Goal: Communication & Community: Answer question/provide support

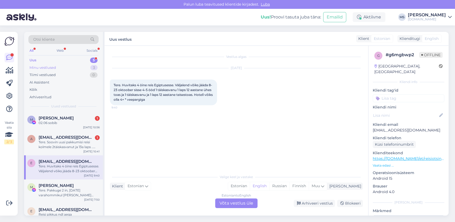
click at [42, 66] on div "Minu vestlused" at bounding box center [42, 67] width 27 height 5
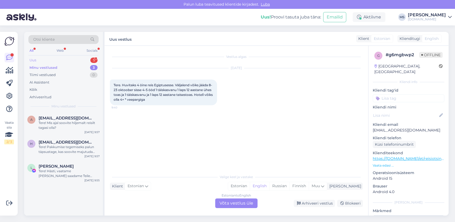
click at [44, 58] on div "Uus 5" at bounding box center [63, 61] width 70 height 8
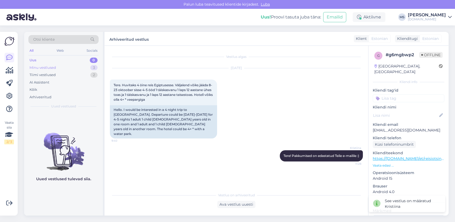
click at [65, 65] on div "Minu vestlused 3" at bounding box center [63, 68] width 70 height 8
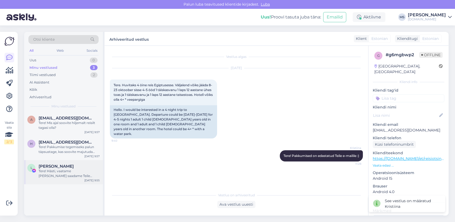
click at [73, 165] on div "[PERSON_NAME]" at bounding box center [69, 166] width 61 height 5
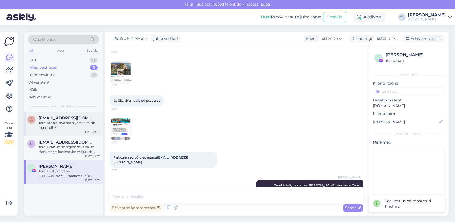
click at [66, 129] on div "Tere! Mis ajal soovite hiljemalt reisilt tagasi olla?" at bounding box center [69, 126] width 61 height 10
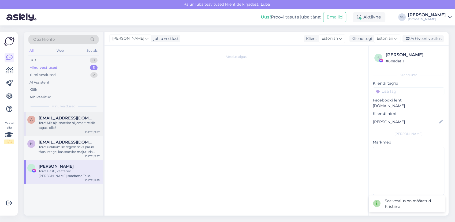
scroll to position [48, 0]
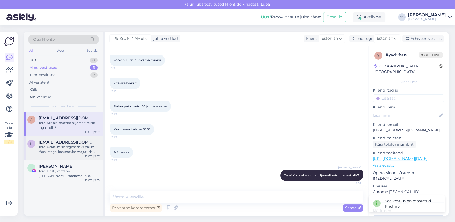
click at [66, 156] on div "H [EMAIL_ADDRESS][DOMAIN_NAME] Tere! Pakkumise tegemiseks palun täpsustage, kas…" at bounding box center [63, 148] width 79 height 24
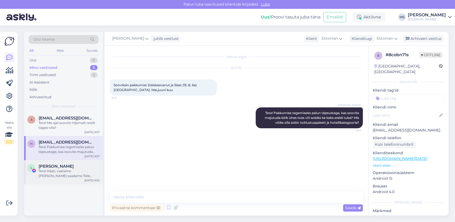
click at [65, 174] on div "Tere! Hästi, vaatame [PERSON_NAME] saadame Teile pakkumised esimesel võimalusel…" at bounding box center [69, 174] width 61 height 10
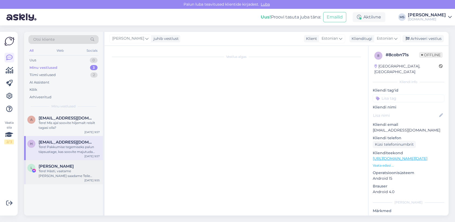
scroll to position [248, 0]
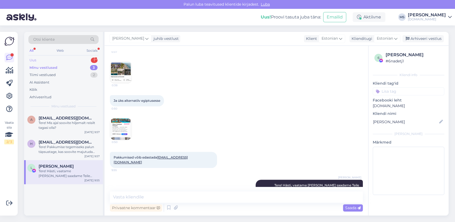
click at [37, 59] on div "Uus 1" at bounding box center [63, 61] width 70 height 8
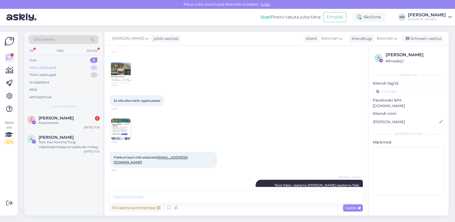
click at [59, 70] on div "Minu vestlused 3" at bounding box center [63, 68] width 70 height 8
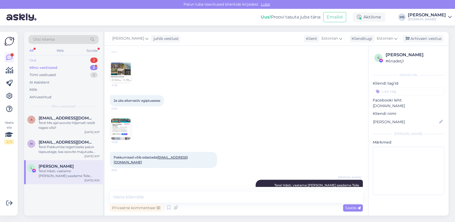
click at [56, 60] on div "Uus 2" at bounding box center [63, 61] width 70 height 8
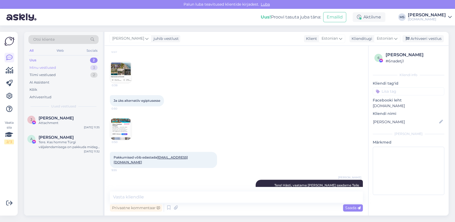
click at [54, 66] on div "Minu vestlused" at bounding box center [42, 67] width 27 height 5
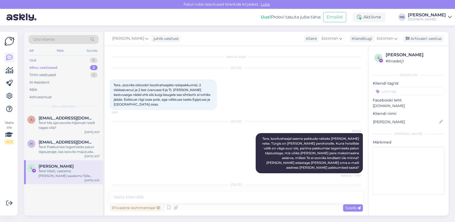
scroll to position [119, 0]
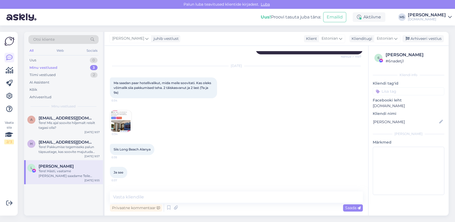
click at [120, 110] on img at bounding box center [120, 120] width 21 height 21
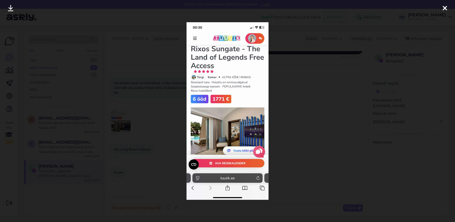
click at [298, 112] on div at bounding box center [227, 111] width 455 height 222
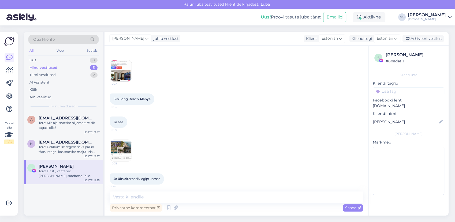
scroll to position [179, 0]
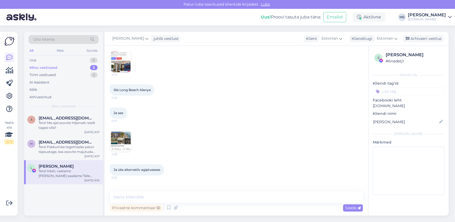
click at [125, 135] on img at bounding box center [120, 141] width 21 height 21
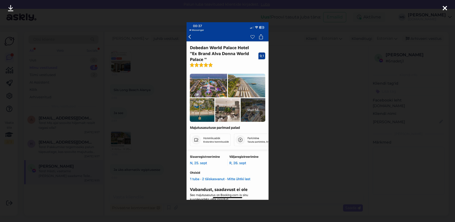
click at [364, 102] on div at bounding box center [227, 111] width 455 height 222
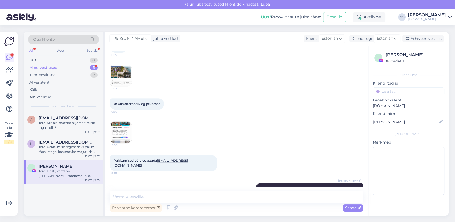
scroll to position [248, 0]
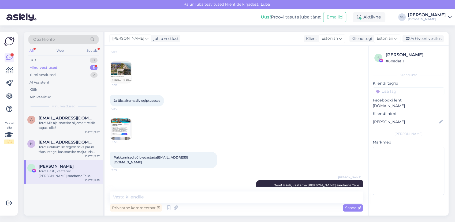
click at [122, 119] on img at bounding box center [120, 129] width 21 height 21
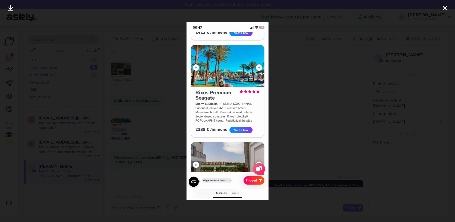
click at [445, 11] on icon at bounding box center [445, 8] width 4 height 7
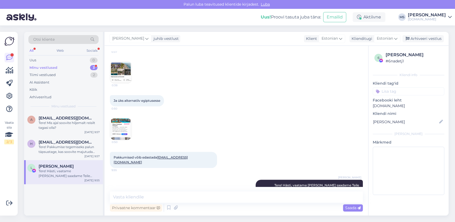
click at [48, 66] on div "Minu vestlused" at bounding box center [43, 67] width 28 height 5
click at [56, 68] on div "Minu vestlused" at bounding box center [43, 67] width 28 height 5
click at [63, 172] on div "Tere! Hästi, vaatame [PERSON_NAME] saadame Teile pakkumised esimesel võimalusel…" at bounding box center [69, 174] width 61 height 10
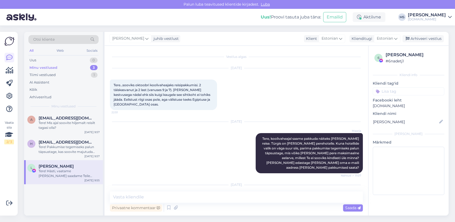
click at [62, 69] on div "Minu vestlused 3" at bounding box center [63, 68] width 70 height 8
click at [58, 60] on div "Uus 0" at bounding box center [63, 61] width 70 height 8
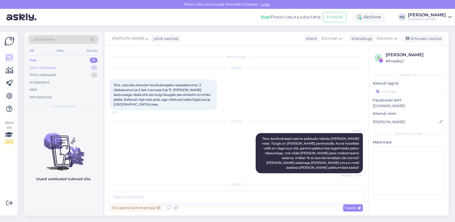
click at [60, 68] on div "Minu vestlused 3" at bounding box center [63, 68] width 70 height 8
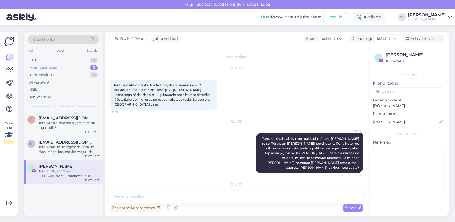
drag, startPoint x: 142, startPoint y: 182, endPoint x: 141, endPoint y: 190, distance: 8.4
click at [142, 182] on div "[DATE] Ma [PERSON_NAME] hotellivalikut, [PERSON_NAME] soovitati. Kas oleks võim…" at bounding box center [236, 201] width 253 height 44
click at [140, 201] on textarea at bounding box center [236, 197] width 253 height 11
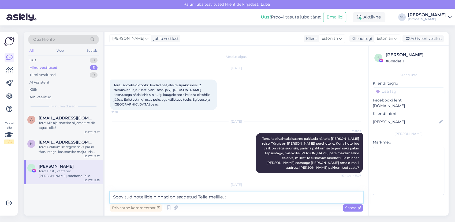
type textarea "Soovitud hotellide hinnad on saadetud Teile meilile. :)"
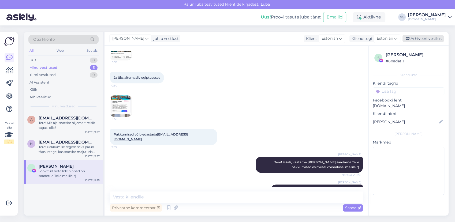
click at [434, 39] on div "Arhiveeri vestlus" at bounding box center [423, 38] width 41 height 7
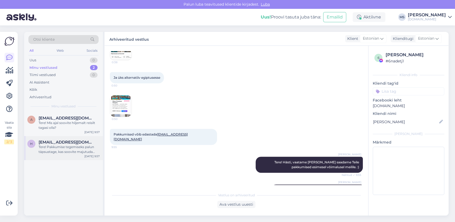
click at [70, 154] on div "Tere! Pakkumise tegemiseks palun täpsustage, kas soovite majutuda kõik ühes toa…" at bounding box center [69, 150] width 61 height 10
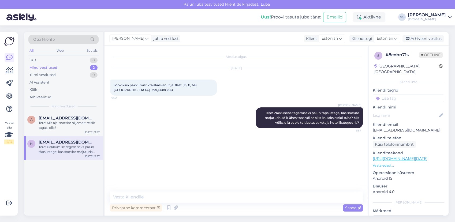
drag, startPoint x: 78, startPoint y: 121, endPoint x: 107, endPoint y: 124, distance: 29.6
click at [79, 121] on div "Tere! Mis ajal soovite hiljemalt reisilt tagasi olla?" at bounding box center [69, 126] width 61 height 10
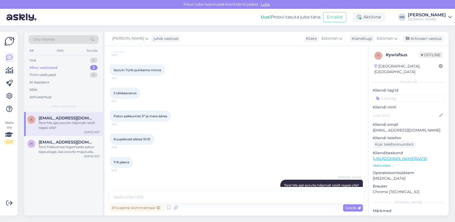
scroll to position [48, 0]
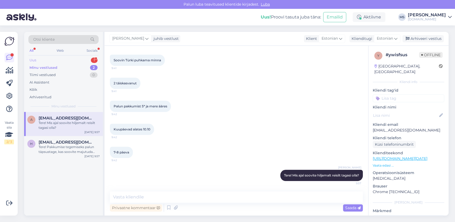
click at [47, 60] on div "Uus 1" at bounding box center [63, 61] width 70 height 8
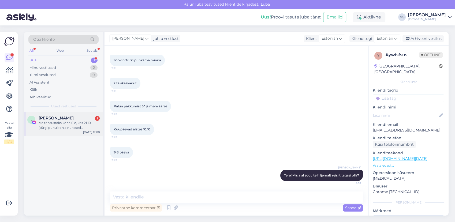
click at [70, 124] on div "Ma täpsustaks kohe üle, kas 21.10 (türgi puhul) on ainukesed võinalused? Kuna s…" at bounding box center [69, 126] width 61 height 10
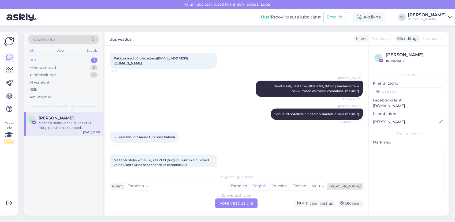
click at [250, 186] on div "Estonian" at bounding box center [239, 186] width 22 height 8
click at [242, 206] on div "Estonian to Estonian Võta vestlus üle" at bounding box center [236, 204] width 42 height 10
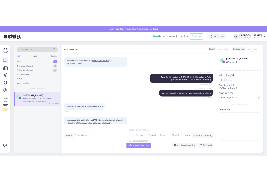
scroll to position [327, 0]
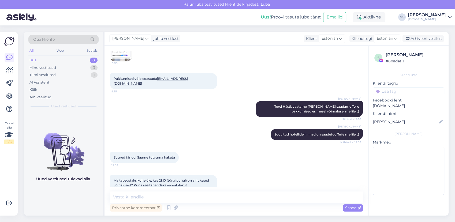
click at [142, 190] on div "Vestlus algas [DATE] Tere…sooviks oktoobri koolivaheajaks reisipakkumisi. 2 täi…" at bounding box center [237, 131] width 264 height 170
click at [142, 191] on div "Vestlus algas [DATE] Tere…sooviks oktoobri koolivaheajaks reisipakkumisi. 2 täi…" at bounding box center [237, 131] width 264 height 170
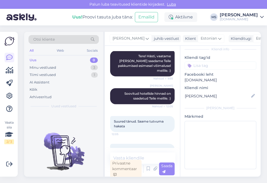
scroll to position [452, 0]
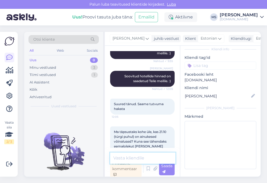
click at [142, 160] on textarea at bounding box center [142, 158] width 65 height 11
type textarea "T"
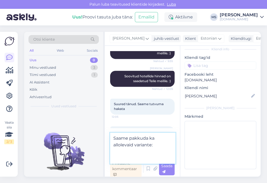
paste textarea "21.10 Dobedan World Palace(ex.brand [PERSON_NAME] World Palace) 5*****, 7 ööd, …"
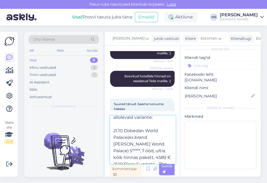
scroll to position [40, 0]
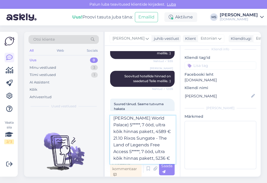
drag, startPoint x: 117, startPoint y: 136, endPoint x: 109, endPoint y: 136, distance: 7.3
click at [109, 136] on div "Vestlus algas [DATE] Tere…sooviks oktoobri koolivaheajaks reisipakkumisi. 2 täi…" at bounding box center [142, 111] width 75 height 131
click at [142, 147] on textarea "Saame pakkuda ka allolevaid variante: 21.10 Dobedan World Palace(ex.brand [PERS…" at bounding box center [142, 140] width 65 height 48
drag, startPoint x: 156, startPoint y: 154, endPoint x: 164, endPoint y: 154, distance: 8.1
click at [164, 154] on textarea "Saame pakkuda ka allolevaid variante: 21.10 Dobedan World Palace(ex.brand [PERS…" at bounding box center [142, 140] width 65 height 48
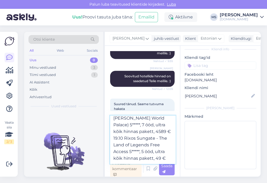
scroll to position [36, 0]
click at [128, 125] on textarea "Saame pakkuda ka allolevaid variante: 21.10 Dobedan World Palace(ex.brand [PERS…" at bounding box center [142, 140] width 65 height 48
click at [152, 130] on textarea "Saame pakkuda ka allolevaid variante: 21.10 Dobedan World Palace(ex.brand [PERS…" at bounding box center [142, 140] width 65 height 48
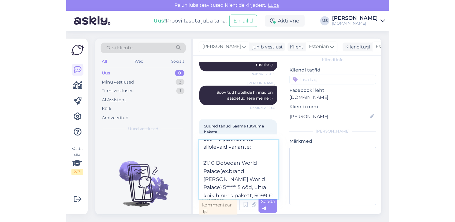
scroll to position [6, 0]
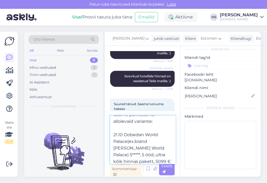
click at [114, 136] on textarea "Saame pakkuda ka allolevaid variante: 21.10 Dobedan World Palace(ex.brand [PERS…" at bounding box center [142, 140] width 65 height 48
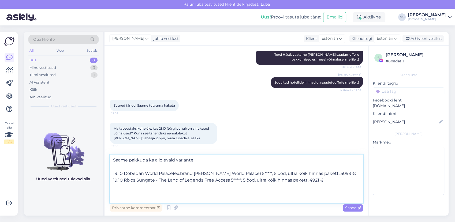
scroll to position [0, 0]
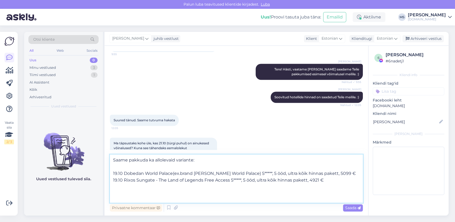
click at [147, 194] on textarea "Saame pakkuda ka allolevaid variante: 19.10 Dobedan World Palace(ex.brand [PERS…" at bounding box center [236, 179] width 253 height 48
click at [142, 195] on textarea "Saame pakkuda ka allolevaid variante: 19.10 Dobedan World Palace(ex.brand [PERS…" at bounding box center [236, 179] width 253 height 48
click at [342, 180] on textarea "Saame pakkuda ka allolevaid variante: 19.10 Dobedan World Palace(ex.brand [PERS…" at bounding box center [236, 179] width 253 height 48
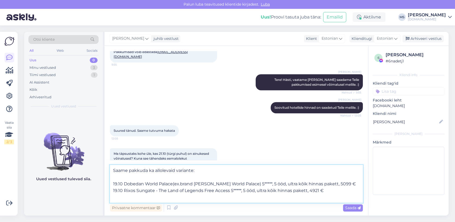
scroll to position [360, 0]
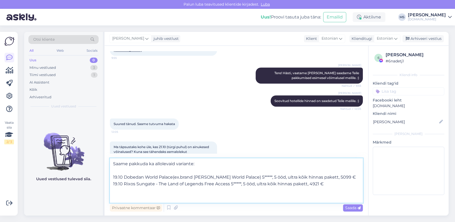
paste textarea "21.10 Dobedan World Palace(ex.brand [PERSON_NAME] World Palace) 5*****, 7 ööd, …"
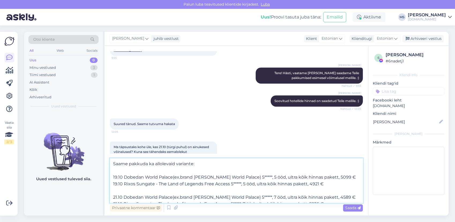
scroll to position [364, 0]
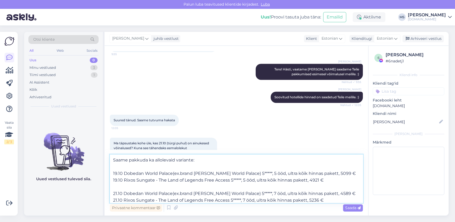
click at [116, 192] on textarea "Saame pakkuda ka allolevaid variante: 19.10 Dobedan World Palace(ex.brand [PERS…" at bounding box center [236, 179] width 253 height 48
drag, startPoint x: 264, startPoint y: 192, endPoint x: 268, endPoint y: 190, distance: 4.2
click at [268, 191] on textarea "Saame pakkuda ka allolevaid variante: 19.10 Dobedan World Palace(ex.brand [PERS…" at bounding box center [236, 179] width 253 height 48
drag, startPoint x: 333, startPoint y: 192, endPoint x: 341, endPoint y: 191, distance: 8.1
click at [341, 191] on textarea "Saame pakkuda ka allolevaid variante: 19.10 Dobedan World Palace(ex.brand [PERS…" at bounding box center [236, 179] width 253 height 48
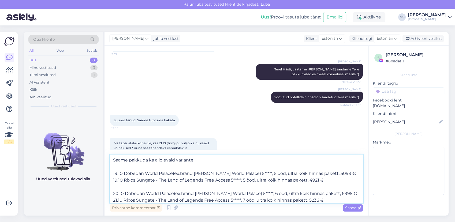
scroll to position [3, 0]
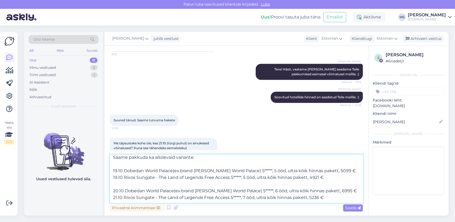
drag, startPoint x: 313, startPoint y: 199, endPoint x: 319, endPoint y: 198, distance: 5.4
click at [319, 198] on textarea "Saame pakkuda ka allolevaid variante: 19.10 Dobedan World Palace(ex.brand [PERS…" at bounding box center [236, 179] width 253 height 48
click at [117, 197] on textarea "Saame pakkuda ka allolevaid variante: 19.10 Dobedan World Palace(ex.brand [PERS…" at bounding box center [236, 179] width 253 height 48
click at [245, 199] on textarea "Saame pakkuda ka allolevaid variante: 19.10 Dobedan World Palace(ex.brand [PERS…" at bounding box center [236, 179] width 253 height 48
click at [330, 196] on textarea "Saame pakkuda ka allolevaid variante: 19.10 Dobedan World Palace(ex.brand [PERS…" at bounding box center [236, 179] width 253 height 48
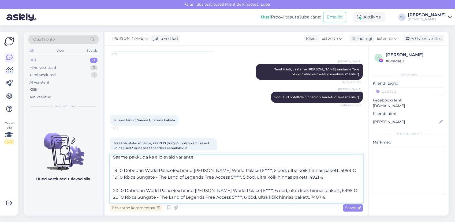
scroll to position [13, 0]
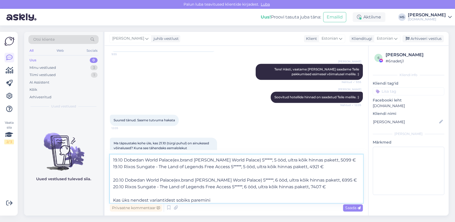
type textarea "Saame pakkuda ka allolevaid variante: 19.10 Dobedan World Palace(ex.brand [PERS…"
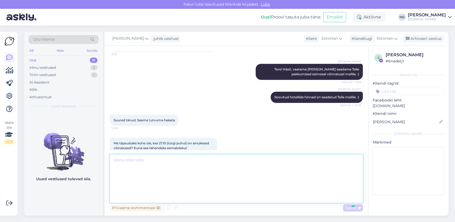
scroll to position [408, 0]
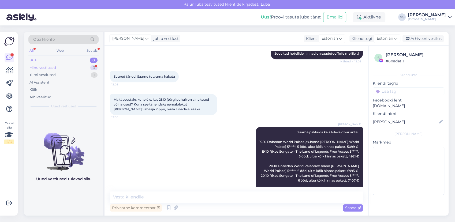
click at [47, 68] on div "Minu vestlused" at bounding box center [42, 67] width 27 height 5
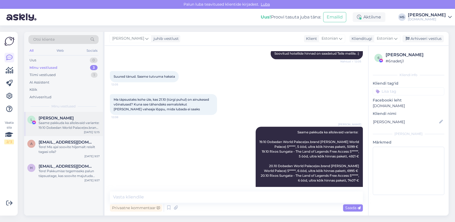
click at [59, 129] on div "Saame pakkuda ka allolevaid variante: 19.10 Dobedan World Palace(ex.brand [PERS…" at bounding box center [69, 126] width 61 height 10
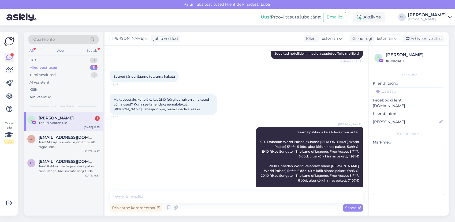
scroll to position [431, 0]
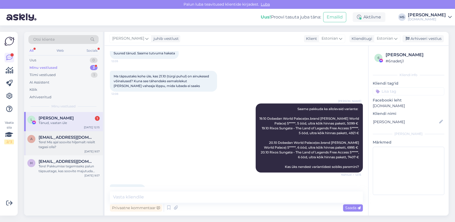
click at [94, 142] on div "Tere! Mis ajal soovite hiljemalt reisilt tagasi olla?" at bounding box center [69, 145] width 61 height 10
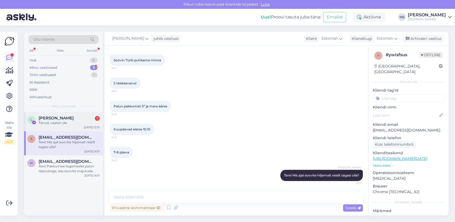
drag, startPoint x: 94, startPoint y: 142, endPoint x: 83, endPoint y: 125, distance: 19.7
click at [83, 125] on div "L Liina Lihtsa 1 Tänud, vaatan üle [DATE] 12:15" at bounding box center [63, 121] width 79 height 19
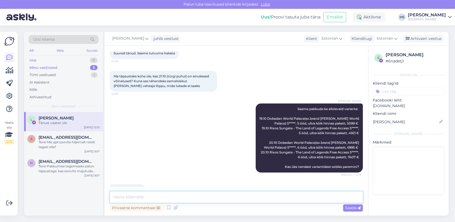
click at [124, 195] on textarea at bounding box center [236, 197] width 253 height 11
click at [75, 149] on div "Tere! Mis ajal soovite hiljemalt reisilt tagasi olla?" at bounding box center [69, 145] width 61 height 10
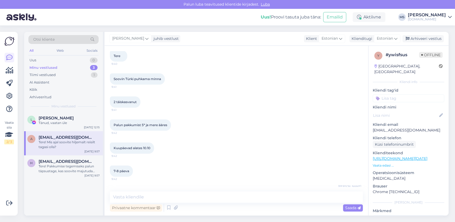
scroll to position [48, 0]
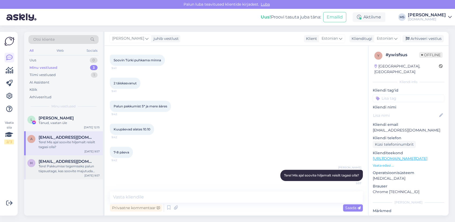
click at [82, 166] on div "Tere! Pakkumise tegemiseks palun täpsustage, kas soovite majutuda kõik ühes toa…" at bounding box center [69, 169] width 61 height 10
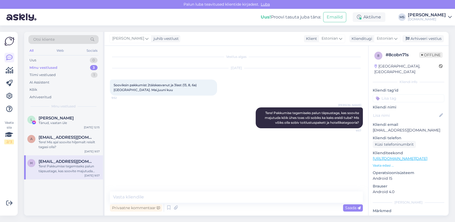
scroll to position [0, 0]
click at [49, 62] on div "Uus 1" at bounding box center [63, 61] width 70 height 8
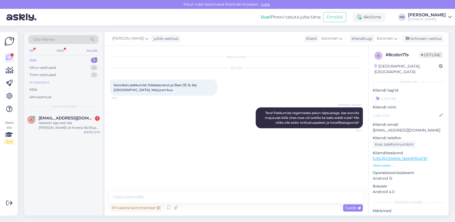
drag, startPoint x: 48, startPoint y: 76, endPoint x: 48, endPoint y: 80, distance: 4.0
click at [48, 76] on div "Tiimi vestlused" at bounding box center [42, 74] width 26 height 5
click at [46, 95] on div "Arhiveeritud" at bounding box center [40, 97] width 22 height 5
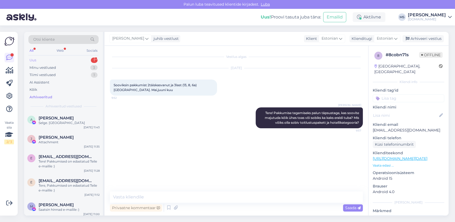
click at [49, 59] on div "Uus 1" at bounding box center [63, 61] width 70 height 8
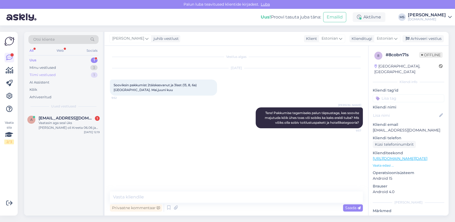
click at [43, 74] on div "Tiimi vestlused" at bounding box center [42, 74] width 26 height 5
click at [42, 120] on span "[PERSON_NAME]" at bounding box center [56, 118] width 35 height 5
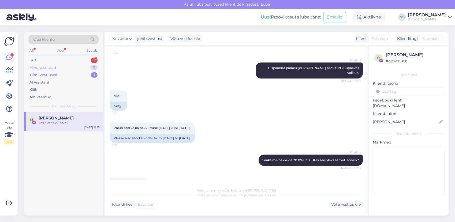
click at [46, 71] on div "Minu vestlused 3" at bounding box center [63, 68] width 70 height 8
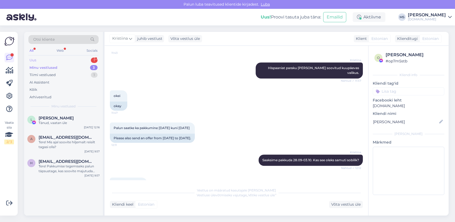
click at [45, 62] on div "Uus 1" at bounding box center [63, 61] width 70 height 8
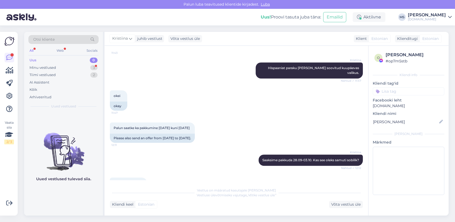
scroll to position [444, 0]
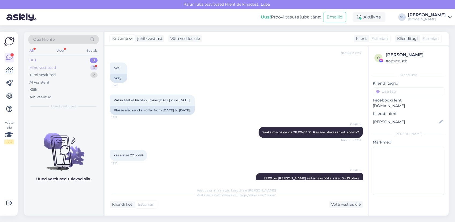
click at [68, 64] on div "Minu vestlused 3" at bounding box center [63, 68] width 70 height 8
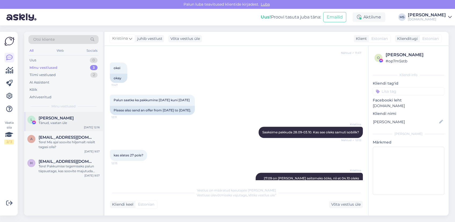
click at [67, 117] on div "[PERSON_NAME]" at bounding box center [69, 118] width 61 height 5
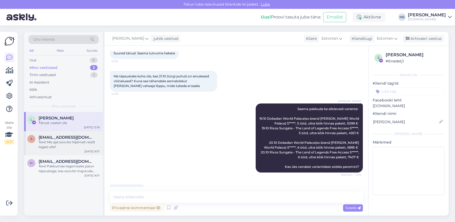
drag, startPoint x: 64, startPoint y: 147, endPoint x: 63, endPoint y: 153, distance: 6.5
click at [64, 147] on div "Tere! Mis ajal soovite hiljemalt reisilt tagasi olla?" at bounding box center [69, 145] width 61 height 10
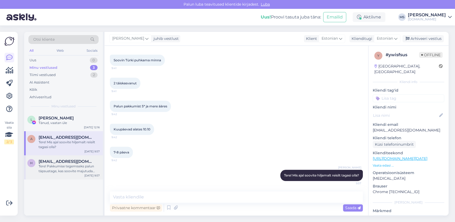
click at [63, 166] on div "Tere! Pakkumise tegemiseks palun täpsustage, kas soovite majutuda kõik ühes toa…" at bounding box center [69, 169] width 61 height 10
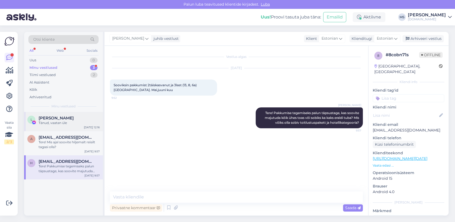
click at [63, 125] on div "L Liina Lihtsa Tänud, vaatan üle [DATE] 12:16" at bounding box center [63, 121] width 79 height 19
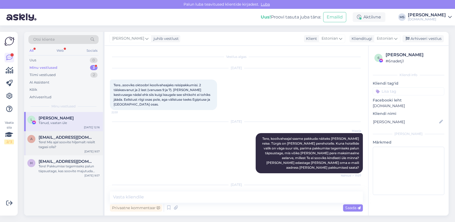
scroll to position [431, 0]
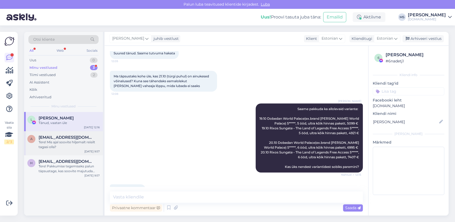
click at [68, 143] on div "Tere! Mis ajal soovite hiljemalt reisilt tagasi olla?" at bounding box center [69, 145] width 61 height 10
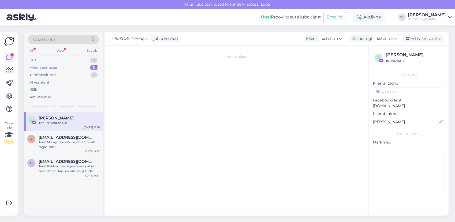
scroll to position [48, 0]
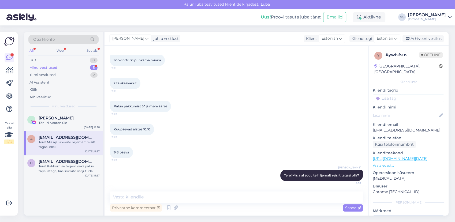
click at [54, 67] on div "Minu vestlused" at bounding box center [43, 67] width 28 height 5
drag, startPoint x: 68, startPoint y: 116, endPoint x: 69, endPoint y: 123, distance: 7.4
click at [68, 116] on div "L Liina Lihtsa Tänud, vaatan üle [DATE] 12:16" at bounding box center [63, 121] width 79 height 19
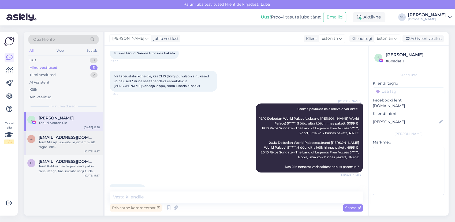
click at [72, 149] on div "Tere! Mis ajal soovite hiljemalt reisilt tagasi olla?" at bounding box center [69, 145] width 61 height 10
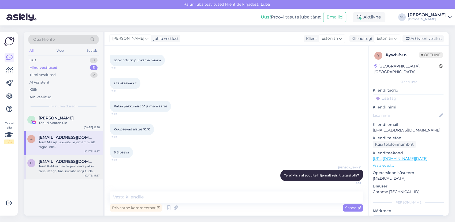
click at [71, 168] on div "Tere! Pakkumise tegemiseks palun täpsustage, kas soovite majutuda kõik ühes toa…" at bounding box center [69, 169] width 61 height 10
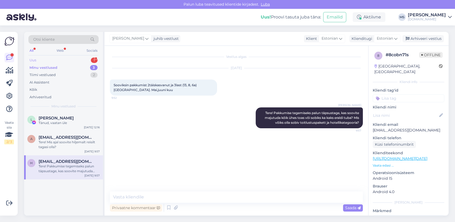
click at [74, 61] on div "Uus 1" at bounding box center [63, 61] width 70 height 8
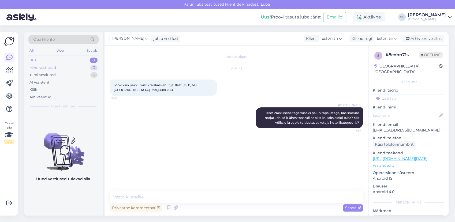
click at [71, 68] on div "Minu vestlused 3" at bounding box center [63, 68] width 70 height 8
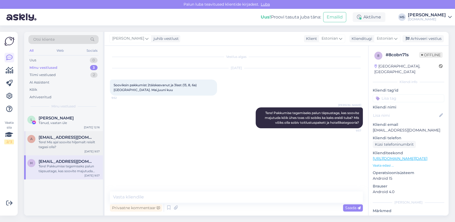
click at [69, 147] on div "Tere! Mis ajal soovite hiljemalt reisilt tagasi olla?" at bounding box center [69, 145] width 61 height 10
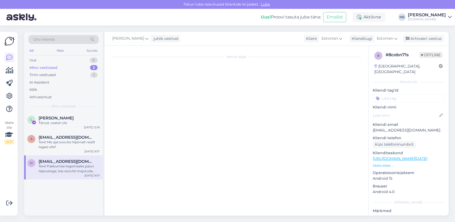
scroll to position [48, 0]
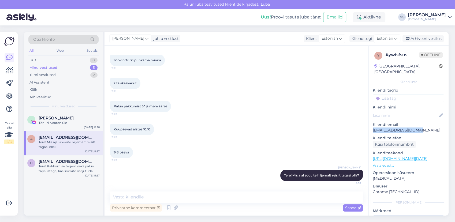
drag, startPoint x: 424, startPoint y: 124, endPoint x: 375, endPoint y: 125, distance: 48.3
click at [374, 128] on p "[EMAIL_ADDRESS][DOMAIN_NAME]" at bounding box center [409, 131] width 72 height 6
copy p "[EMAIL_ADDRESS][DOMAIN_NAME]"
click at [47, 63] on div "Uus 2" at bounding box center [63, 61] width 70 height 8
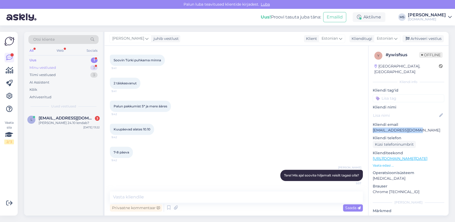
click at [51, 68] on div "Minu vestlused" at bounding box center [42, 67] width 27 height 5
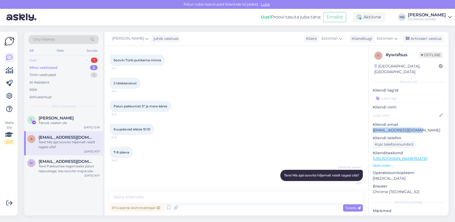
click at [48, 61] on div "Uus 1" at bounding box center [63, 61] width 70 height 8
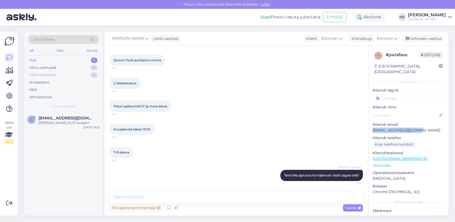
click at [54, 71] on div "Tiimi vestlused 3" at bounding box center [63, 75] width 70 height 8
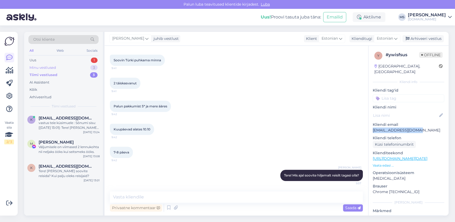
click at [50, 66] on div "Minu vestlused" at bounding box center [42, 67] width 27 height 5
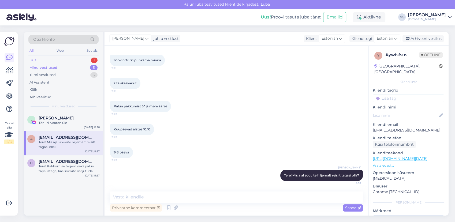
click at [45, 57] on div "Otsi kliente All Web Socials Uus 1 Minu vestlused 3 Tiimi vestlused 3 AI Assist…" at bounding box center [63, 72] width 79 height 80
click at [50, 61] on div "Uus 1" at bounding box center [63, 61] width 70 height 8
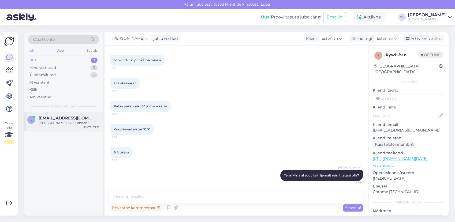
click at [71, 123] on div "[PERSON_NAME] 24.10 lendab?" at bounding box center [69, 123] width 61 height 5
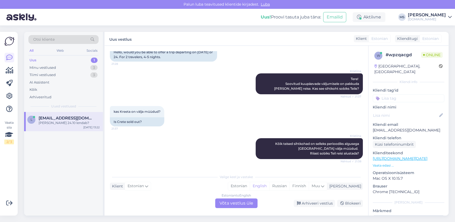
scroll to position [384, 0]
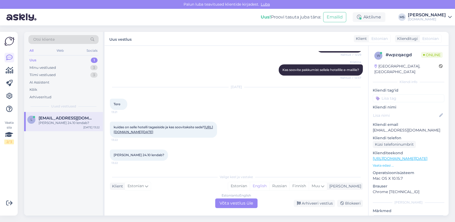
click at [165, 126] on link "[URL][DOMAIN_NAME][DATE]" at bounding box center [163, 129] width 99 height 9
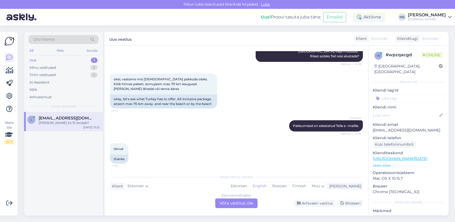
scroll to position [0, 0]
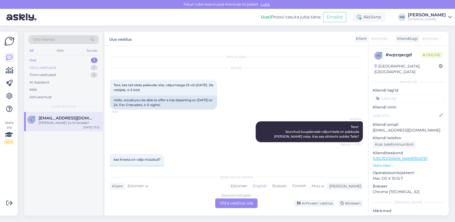
click at [60, 68] on div "Minu vestlused 3" at bounding box center [63, 68] width 70 height 8
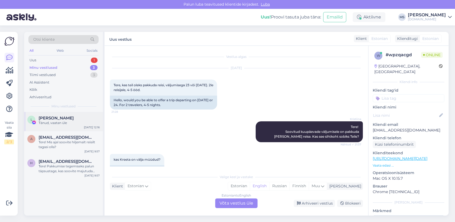
click at [72, 119] on div "[PERSON_NAME]" at bounding box center [69, 118] width 61 height 5
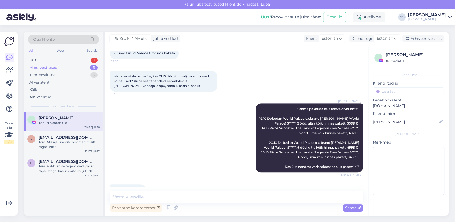
scroll to position [431, 0]
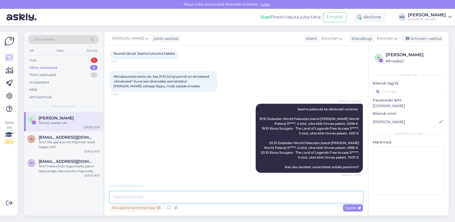
click at [171, 195] on textarea at bounding box center [236, 197] width 253 height 11
click at [50, 144] on div "Tere! Mis ajal soovite hiljemalt reisilt tagasi olla?" at bounding box center [69, 145] width 61 height 10
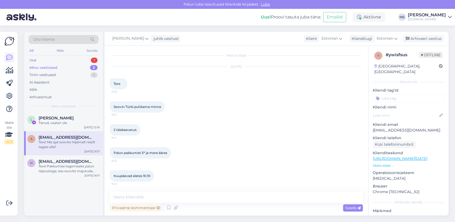
scroll to position [0, 0]
drag, startPoint x: 172, startPoint y: 154, endPoint x: 163, endPoint y: 108, distance: 46.1
click at [163, 108] on div "Vestlus algas [DATE] Tere 9:40 Soovin Türki puhkama minna 9:41 2 täiskasvanut 9…" at bounding box center [239, 119] width 258 height 136
drag, startPoint x: 425, startPoint y: 123, endPoint x: 373, endPoint y: 125, distance: 51.8
click at [373, 128] on p "[EMAIL_ADDRESS][DOMAIN_NAME]" at bounding box center [409, 131] width 72 height 6
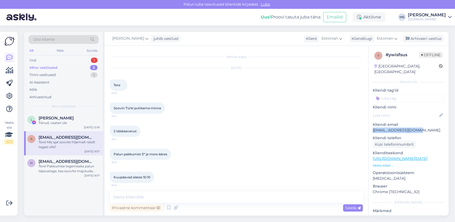
copy p "[EMAIL_ADDRESS][DOMAIN_NAME]"
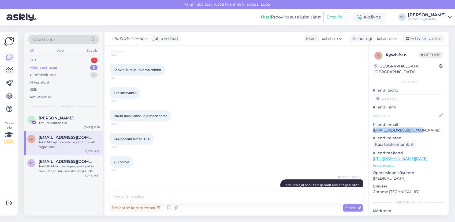
scroll to position [48, 0]
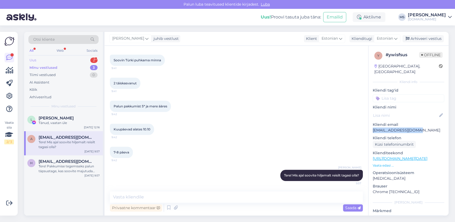
click at [53, 63] on div "Uus 2 Minu vestlused 3 Tiimi vestlused 0 AI Assistent Kõik Arhiveeritud" at bounding box center [63, 79] width 70 height 44
click at [50, 59] on div "Uus 2" at bounding box center [63, 61] width 70 height 8
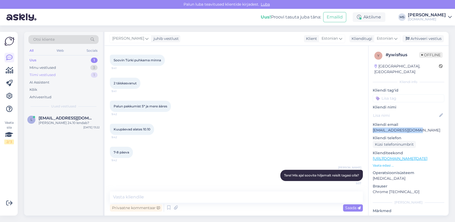
click at [49, 71] on div "Minu vestlused 3" at bounding box center [63, 68] width 70 height 8
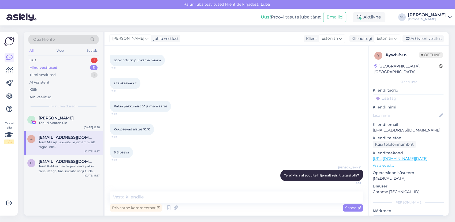
click at [58, 151] on div "a [EMAIL_ADDRESS][DOMAIN_NAME] Tere! Mis ajal soovite hiljemalt reisilt tagasi …" at bounding box center [63, 143] width 79 height 24
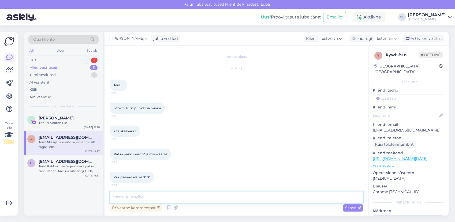
click at [159, 200] on textarea at bounding box center [236, 197] width 253 height 11
type textarea "A"
type textarea "Saatsime Teile ka parimad pakkumised meilile."
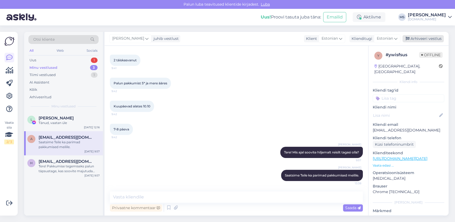
click at [420, 37] on div "Arhiveeri vestlus" at bounding box center [423, 38] width 41 height 7
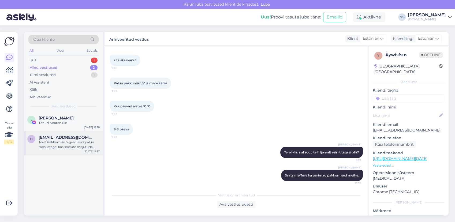
click at [60, 147] on div "Tere! Pakkumise tegemiseks palun täpsustage, kas soovite majutuda kõik ühes toa…" at bounding box center [69, 145] width 61 height 10
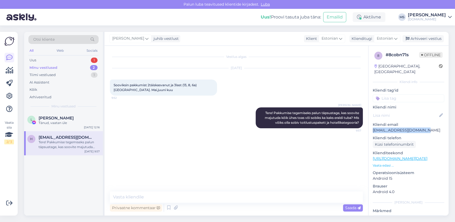
drag, startPoint x: 429, startPoint y: 125, endPoint x: 374, endPoint y: 126, distance: 54.7
click at [374, 128] on p "[EMAIL_ADDRESS][DOMAIN_NAME]" at bounding box center [409, 131] width 72 height 6
copy p "[EMAIL_ADDRESS][DOMAIN_NAME]"
drag, startPoint x: 75, startPoint y: 123, endPoint x: 89, endPoint y: 128, distance: 15.6
click at [76, 123] on div "Tänud, vaatan üle" at bounding box center [69, 123] width 61 height 5
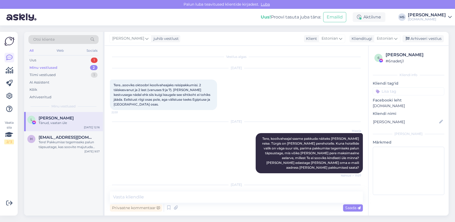
scroll to position [431, 0]
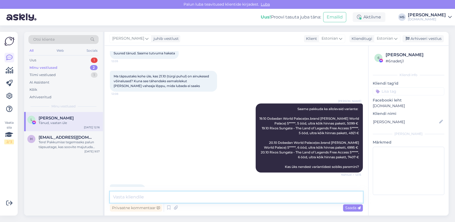
click at [143, 197] on textarea at bounding box center [236, 197] width 253 height 11
type textarea "[PERSON_NAME] tagasisidet esimesel võimalusel ootama, kuna lennukohti koolivahe…"
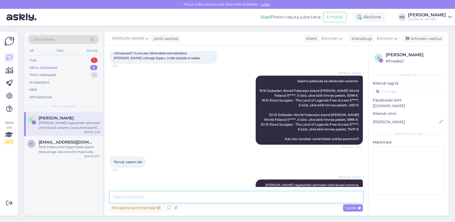
scroll to position [459, 0]
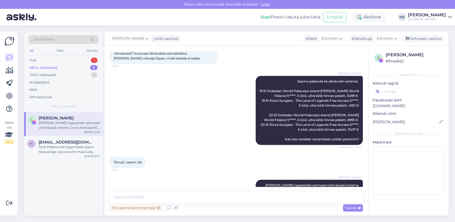
drag, startPoint x: 225, startPoint y: 204, endPoint x: 219, endPoint y: 192, distance: 13.7
click at [225, 205] on div "Privaatne kommentaar Saada" at bounding box center [236, 208] width 253 height 10
click at [57, 154] on div "Tere! Pakkumise tegemiseks palun täpsustage, kas soovite majutuda kõik ühes toa…" at bounding box center [69, 150] width 61 height 10
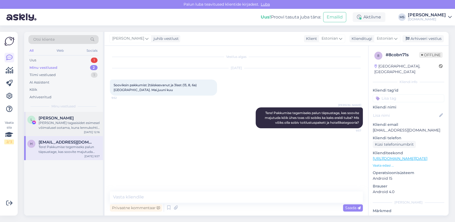
click at [63, 122] on div "[PERSON_NAME] tagasisidet esimesel võimalusel ootama, kuna lennukohti koolivahe…" at bounding box center [69, 126] width 61 height 10
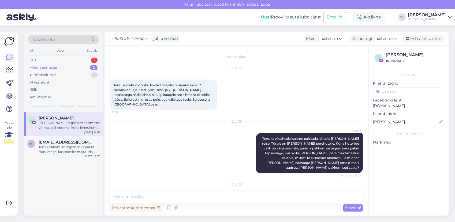
scroll to position [459, 0]
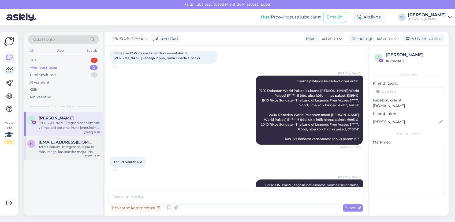
click at [59, 156] on div "H [EMAIL_ADDRESS][DOMAIN_NAME] Tere! Pakkumise tegemiseks palun täpsustage, kas…" at bounding box center [63, 148] width 79 height 24
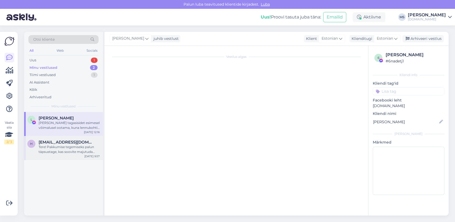
scroll to position [0, 0]
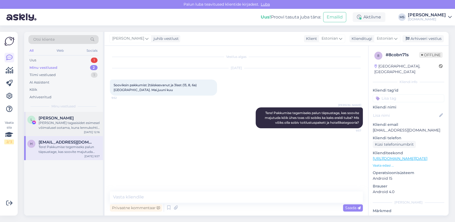
click at [67, 131] on div "L Liina Lihtsa [PERSON_NAME] tagasisidet esimesel võimalusel ootama, kuna lennu…" at bounding box center [63, 124] width 79 height 24
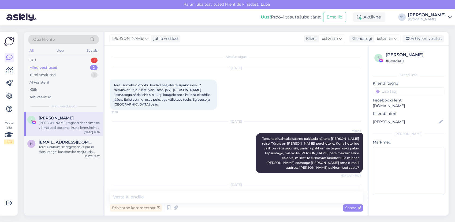
scroll to position [459, 0]
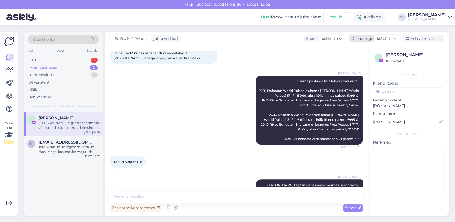
drag, startPoint x: 431, startPoint y: 39, endPoint x: 418, endPoint y: 40, distance: 12.7
click at [431, 39] on div "Arhiveeri vestlus" at bounding box center [423, 38] width 41 height 7
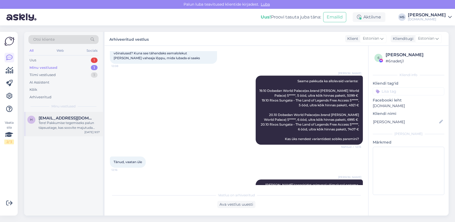
drag, startPoint x: 59, startPoint y: 123, endPoint x: 66, endPoint y: 123, distance: 7.5
click at [60, 123] on div "Tere! Pakkumise tegemiseks palun täpsustage, kas soovite majutuda kõik ühes toa…" at bounding box center [69, 126] width 61 height 10
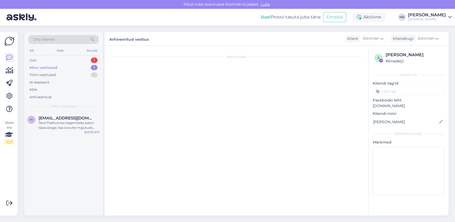
scroll to position [0, 0]
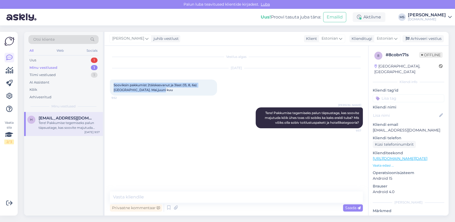
drag, startPoint x: 165, startPoint y: 90, endPoint x: 114, endPoint y: 84, distance: 51.3
click at [114, 84] on div "Sooviksin pakkumist 2täiskasvanut ja 3last (13, 8, 6a) [GEOGRAPHIC_DATA]. Mai,j…" at bounding box center [163, 88] width 107 height 16
drag, startPoint x: 114, startPoint y: 84, endPoint x: 119, endPoint y: 85, distance: 4.4
copy span "Sooviksin pakkumist 2täiskasvanut ja 3last (13, 8, 6a) [GEOGRAPHIC_DATA]. Mai,j…"
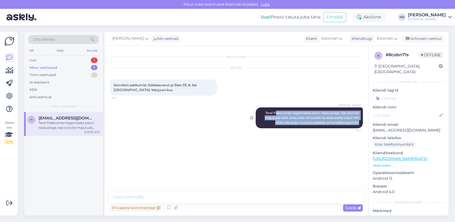
drag, startPoint x: 275, startPoint y: 112, endPoint x: 357, endPoint y: 123, distance: 83.3
click at [358, 123] on span "Tere! Pakkumise tegemiseks palun täpsustage, kas soovite majutuda kõik ühes toa…" at bounding box center [312, 118] width 95 height 14
drag, startPoint x: 357, startPoint y: 123, endPoint x: 351, endPoint y: 123, distance: 6.4
copy span "akkumise tegemiseks palun täpsustage, kas soovite majutuda kõik ühes toas või s…"
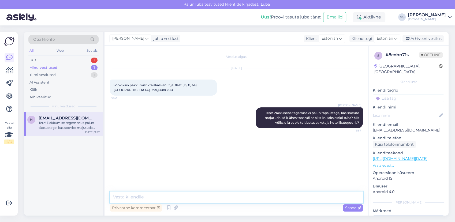
click at [168, 200] on textarea at bounding box center [236, 197] width 253 height 11
click at [161, 197] on textarea at bounding box center [236, 197] width 253 height 11
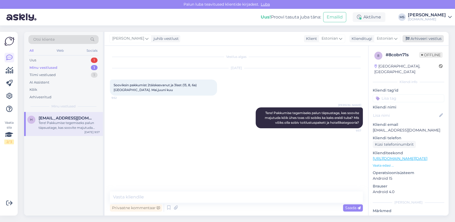
click at [433, 38] on div "Arhiveeri vestlus" at bounding box center [423, 38] width 41 height 7
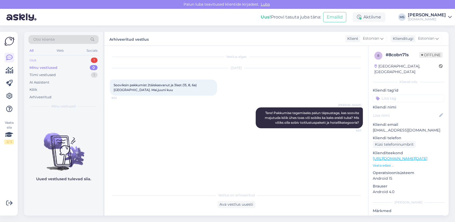
click at [47, 57] on div "Uus 1" at bounding box center [63, 61] width 70 height 8
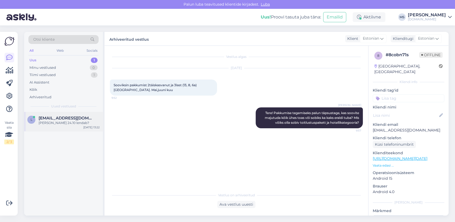
drag, startPoint x: 59, startPoint y: 116, endPoint x: 66, endPoint y: 118, distance: 7.6
click at [61, 117] on div "l [EMAIL_ADDRESS][DOMAIN_NAME] [PERSON_NAME] 24.10 lendab? [DATE] 13:22" at bounding box center [63, 121] width 79 height 19
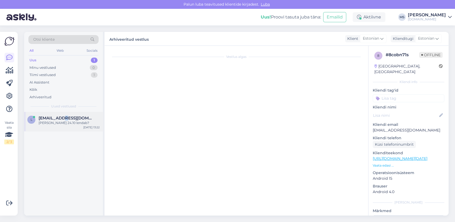
scroll to position [384, 0]
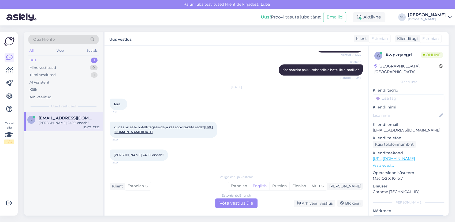
click at [195, 159] on div "[PERSON_NAME] 24.10 lendab? 13:22" at bounding box center [236, 155] width 253 height 23
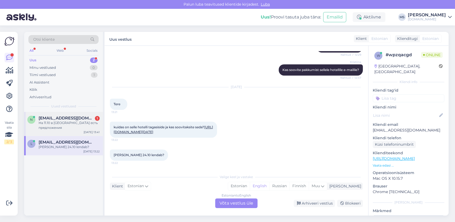
click at [77, 126] on div "На 11.10 в [GEOGRAPHIC_DATA] есть предложения" at bounding box center [69, 126] width 61 height 10
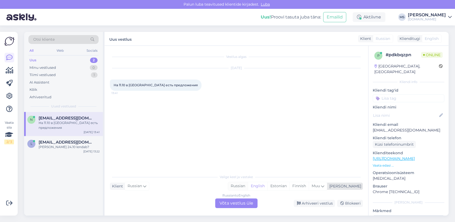
click at [248, 186] on div "Russian" at bounding box center [238, 186] width 20 height 8
click at [238, 204] on div "Russian to Russian Võta vestlus üle" at bounding box center [236, 204] width 42 height 10
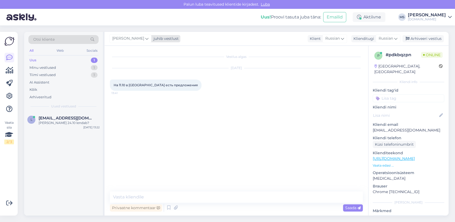
click at [134, 39] on span "[PERSON_NAME]" at bounding box center [128, 39] width 32 height 6
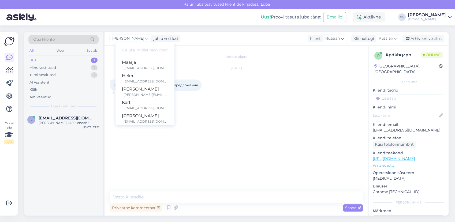
scroll to position [138, 0]
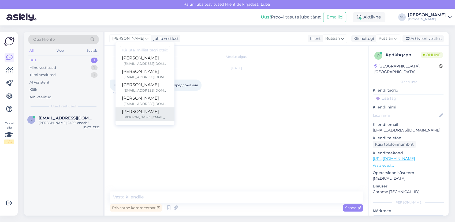
click at [149, 112] on div "[PERSON_NAME]" at bounding box center [145, 112] width 46 height 6
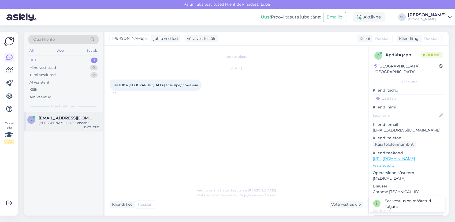
click at [63, 119] on span "[EMAIL_ADDRESS][DOMAIN_NAME]" at bounding box center [67, 118] width 56 height 5
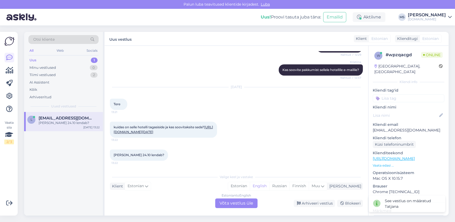
click at [179, 130] on div "kuidas on selle hotelli tagasiside ja kas soovitaksite seda? [URL][DOMAIN_NAME]…" at bounding box center [163, 130] width 107 height 16
click at [176, 127] on link "[URL][DOMAIN_NAME][DATE]" at bounding box center [163, 129] width 99 height 9
click at [250, 189] on div "Estonian" at bounding box center [239, 186] width 22 height 8
click at [240, 203] on div "Estonian to Estonian Võta vestlus üle" at bounding box center [236, 204] width 42 height 10
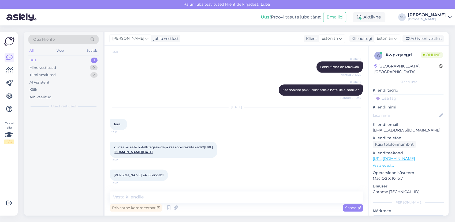
scroll to position [363, 0]
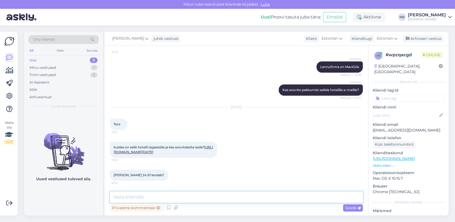
click at [161, 196] on textarea at bounding box center [236, 197] width 253 height 11
click at [160, 195] on textarea at bounding box center [236, 197] width 253 height 11
click at [171, 199] on textarea at bounding box center [236, 197] width 253 height 11
paste textarea "[URL][DOMAIN_NAME]"
type textarea "Tere! Tegemist on hea tagasisidega hotelliga. Hotelli rahvusvahelise tagasiside…"
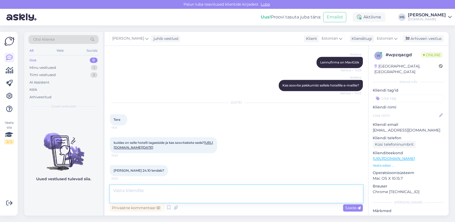
scroll to position [396, 0]
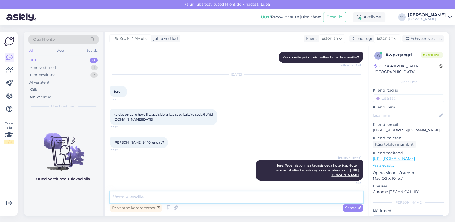
click at [157, 198] on textarea at bounding box center [236, 197] width 253 height 11
type textarea "2"
type textarea "Sellel pakkumise puhul opereerib [PERSON_NAME] Freebird Airlines."
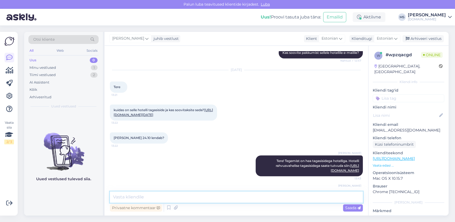
scroll to position [419, 0]
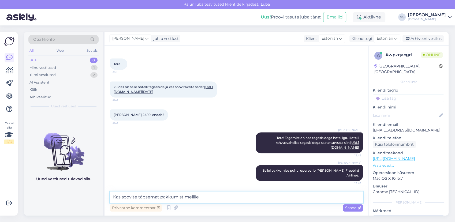
type textarea "Kas soovite täpsemat pakkumist meilile?"
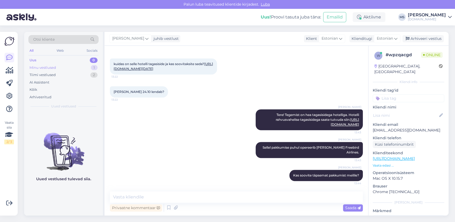
click at [53, 67] on div "Minu vestlused" at bounding box center [42, 67] width 27 height 5
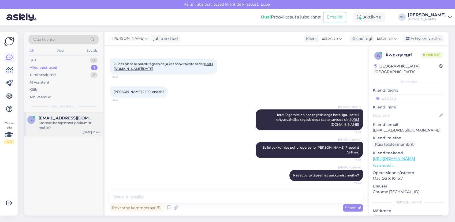
click at [73, 119] on span "[EMAIL_ADDRESS][DOMAIN_NAME]" at bounding box center [67, 118] width 56 height 5
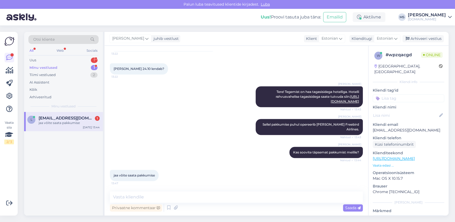
click at [53, 67] on div "Minu vestlused" at bounding box center [43, 67] width 28 height 5
click at [54, 123] on div "jaa võite saata pakkumise" at bounding box center [69, 123] width 61 height 5
click at [42, 61] on div "Uus 1" at bounding box center [63, 61] width 70 height 8
click at [55, 65] on div "Minu vestlused" at bounding box center [42, 67] width 27 height 5
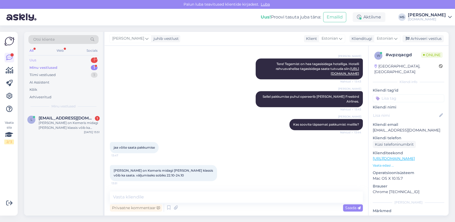
click at [55, 59] on div "Uus 1" at bounding box center [63, 61] width 70 height 8
drag, startPoint x: 59, startPoint y: 120, endPoint x: 66, endPoint y: 120, distance: 7.0
click at [59, 120] on span "[EMAIL_ADDRESS][DOMAIN_NAME]" at bounding box center [67, 118] width 56 height 5
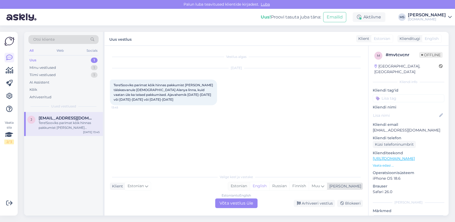
click at [250, 187] on div "Estonian" at bounding box center [239, 186] width 22 height 8
click at [246, 204] on div "Estonian to Estonian Võta vestlus üle" at bounding box center [236, 204] width 42 height 10
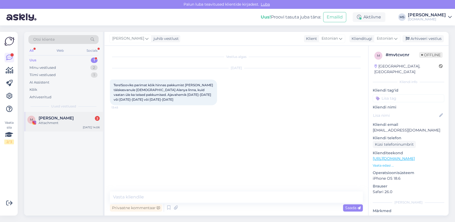
click at [65, 117] on span "[PERSON_NAME]" at bounding box center [56, 118] width 35 height 5
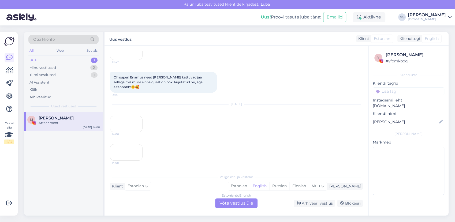
scroll to position [599, 0]
click at [134, 116] on div "14:06" at bounding box center [126, 124] width 33 height 17
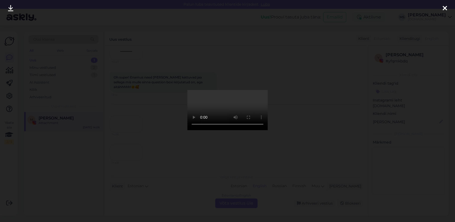
click at [295, 136] on div at bounding box center [227, 111] width 455 height 222
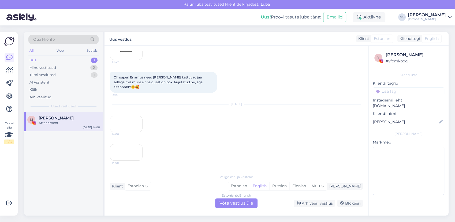
click at [122, 150] on div "14:08" at bounding box center [126, 152] width 33 height 17
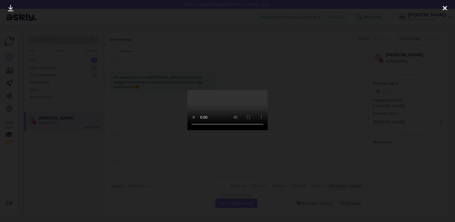
click at [327, 117] on div at bounding box center [227, 111] width 455 height 222
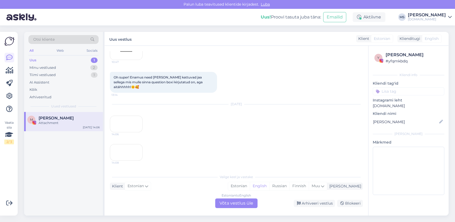
scroll to position [631, 0]
click at [316, 206] on div "Arhiveeri vestlus" at bounding box center [314, 203] width 41 height 7
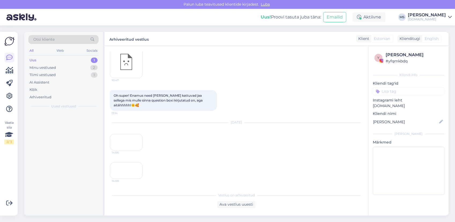
scroll to position [613, 0]
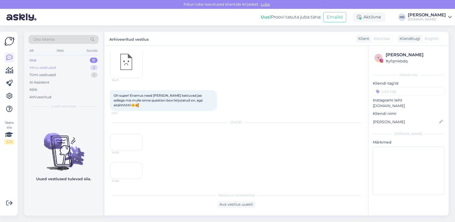
click at [66, 64] on div "Minu vestlused 2" at bounding box center [63, 68] width 70 height 8
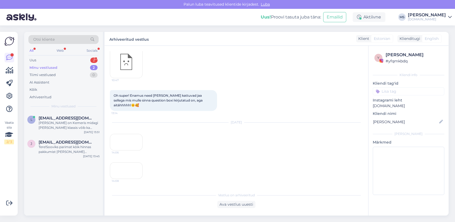
click at [41, 64] on div "Minu vestlused 2" at bounding box center [63, 68] width 70 height 8
click at [42, 60] on div "Uus 2" at bounding box center [63, 61] width 70 height 8
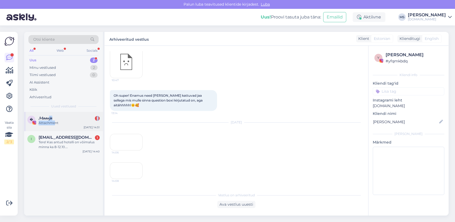
click at [54, 122] on div "𝓜𝓪𝓪𝓻𝓳𝓪 1 Attachment" at bounding box center [69, 121] width 61 height 10
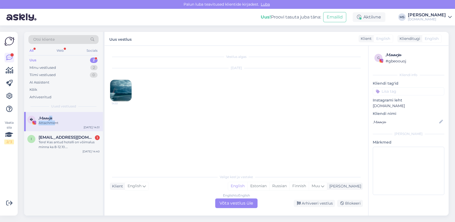
click at [123, 87] on img at bounding box center [120, 90] width 21 height 21
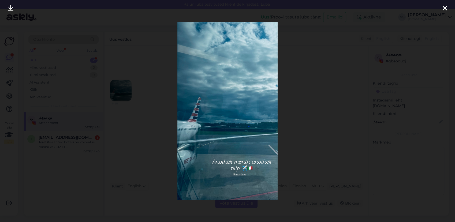
click at [446, 7] on icon at bounding box center [445, 8] width 4 height 7
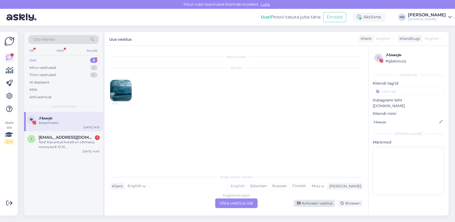
click at [310, 204] on div "Arhiveeri vestlus" at bounding box center [314, 203] width 41 height 7
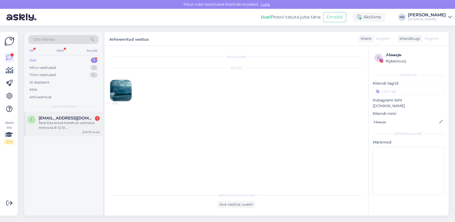
click at [56, 126] on div "Tere! Kas antud hotelli on võimalus minna ka 8-12.10. [GEOGRAPHIC_DATA]" at bounding box center [69, 126] width 61 height 10
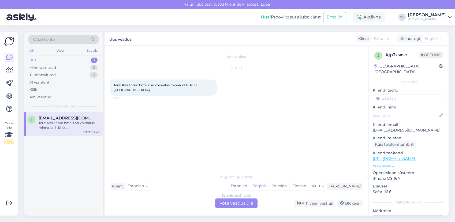
drag, startPoint x: 255, startPoint y: 187, endPoint x: 250, endPoint y: 199, distance: 13.9
click at [250, 187] on div "Estonian" at bounding box center [239, 186] width 22 height 8
click at [243, 204] on div "Estonian to Estonian Võta vestlus üle" at bounding box center [236, 204] width 42 height 10
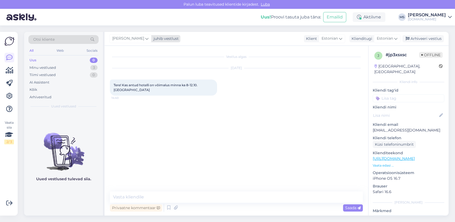
click at [130, 40] on span "[PERSON_NAME]" at bounding box center [128, 39] width 32 height 6
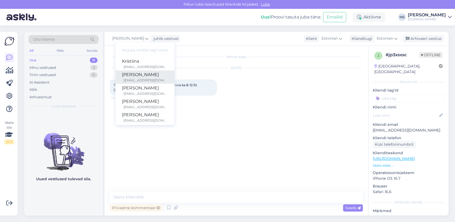
scroll to position [138, 0]
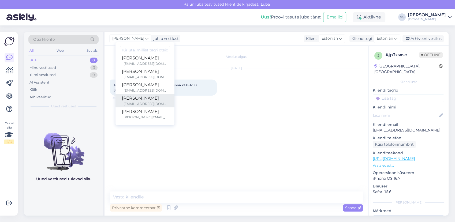
drag, startPoint x: 139, startPoint y: 103, endPoint x: 137, endPoint y: 104, distance: 3.0
click at [139, 103] on div "[EMAIL_ADDRESS][DOMAIN_NAME]" at bounding box center [146, 104] width 45 height 5
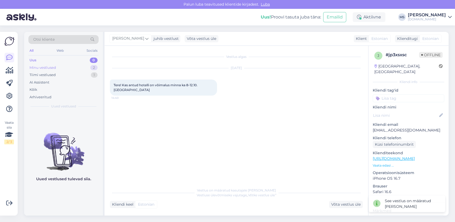
click at [64, 67] on div "Minu vestlused 2" at bounding box center [63, 68] width 70 height 8
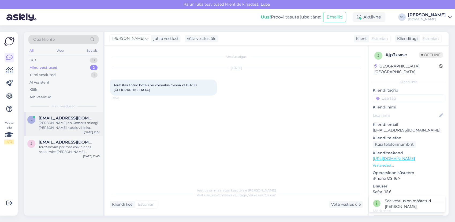
click at [64, 122] on div "[PERSON_NAME] on Kemeris midagi [PERSON_NAME] klassis võib ka saata. väljumisek…" at bounding box center [69, 126] width 61 height 10
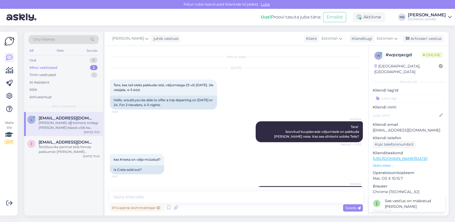
scroll to position [493, 0]
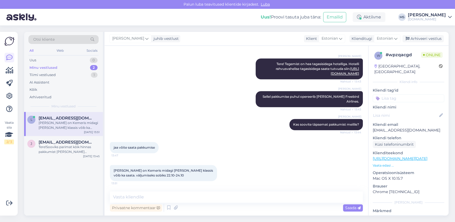
click at [57, 126] on div "[PERSON_NAME] on Kemeris midagi [PERSON_NAME] klassis võib ka saata. väljumisek…" at bounding box center [69, 126] width 61 height 10
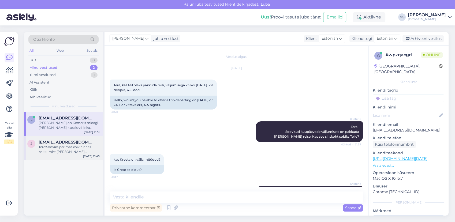
click at [56, 147] on div "Tere!Sooviks parimat kõik hinnas pakkumist [PERSON_NAME] täiskasvanule [DEMOGRA…" at bounding box center [69, 150] width 61 height 10
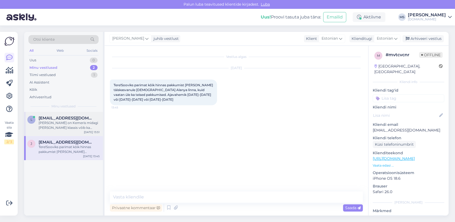
click at [53, 125] on div "[PERSON_NAME] on Kemeris midagi [PERSON_NAME] klassis võib ka saata. väljumisek…" at bounding box center [69, 126] width 61 height 10
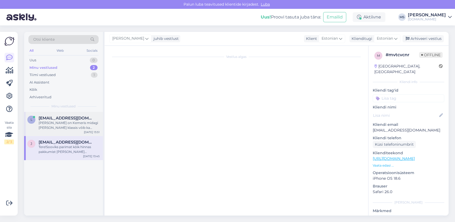
scroll to position [493, 0]
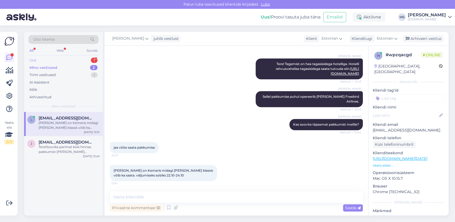
click at [61, 59] on div "Uus 1" at bounding box center [63, 61] width 70 height 8
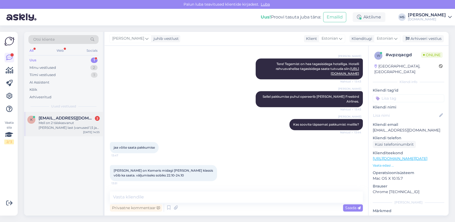
click at [68, 133] on div "K [EMAIL_ADDRESS][DOMAIN_NAME] 2 Meil on 2 täiskasvanut [PERSON_NAME] last (van…" at bounding box center [63, 124] width 79 height 24
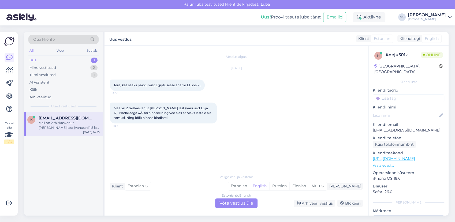
scroll to position [0, 0]
click at [250, 188] on div "Estonian" at bounding box center [239, 186] width 22 height 8
click at [236, 199] on div "Estonian to Estonian Võta vestlus üle" at bounding box center [236, 204] width 42 height 10
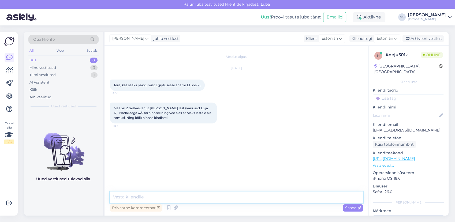
click at [217, 198] on textarea at bounding box center [236, 197] width 253 height 11
type textarea "Tere! Mis ajal soovite reisida?"
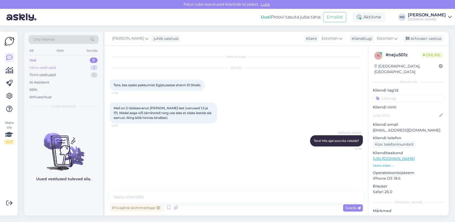
click at [56, 70] on div "Minu vestlused 3" at bounding box center [63, 68] width 70 height 8
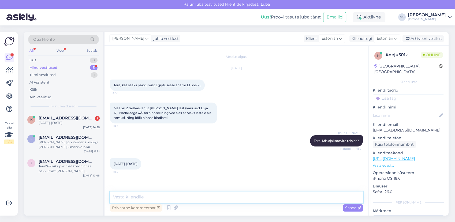
click at [139, 195] on textarea at bounding box center [236, 197] width 253 height 11
click at [162, 195] on textarea at bounding box center [236, 197] width 253 height 11
click at [148, 198] on textarea at bounding box center [236, 197] width 253 height 11
type textarea "Saaksime pakkuda 05.10 kuni 12.10 (7 ööd). Kas see võiks ka sobida?"
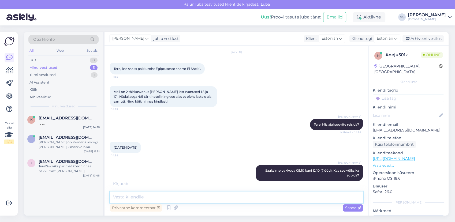
scroll to position [39, 0]
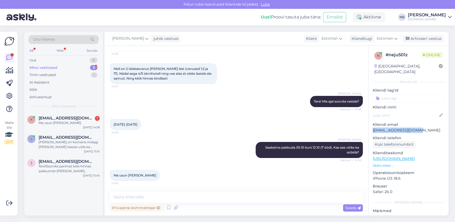
drag, startPoint x: 424, startPoint y: 122, endPoint x: 374, endPoint y: 126, distance: 50.1
click at [374, 128] on p "[EMAIL_ADDRESS][DOMAIN_NAME]" at bounding box center [409, 131] width 72 height 6
copy p "[EMAIL_ADDRESS][DOMAIN_NAME]"
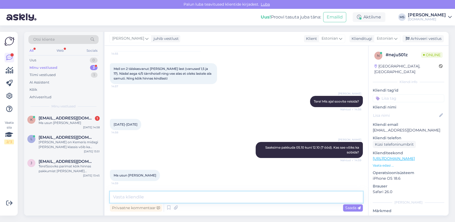
click at [170, 197] on textarea at bounding box center [236, 197] width 253 height 11
paste textarea "[EMAIL_ADDRESS][DOMAIN_NAME]"
type textarea "Kas sobib, kui saadame pakkumised [EMAIL_ADDRESS][DOMAIN_NAME]?"
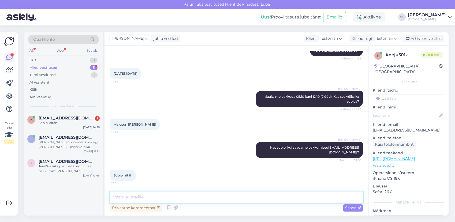
scroll to position [90, 0]
click at [156, 200] on textarea at bounding box center [236, 197] width 253 height 11
type textarea "Saadame pakkumised 30 min jooksul. :)"
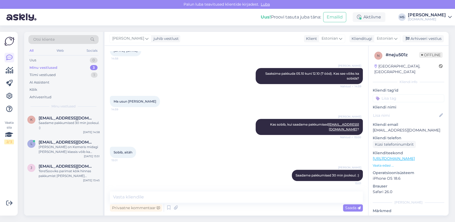
drag, startPoint x: 320, startPoint y: 129, endPoint x: 305, endPoint y: 156, distance: 31.0
click at [305, 156] on div "Sobib, aitäh 15:01" at bounding box center [236, 152] width 253 height 23
click at [422, 128] on p "[EMAIL_ADDRESS][DOMAIN_NAME]" at bounding box center [409, 131] width 72 height 6
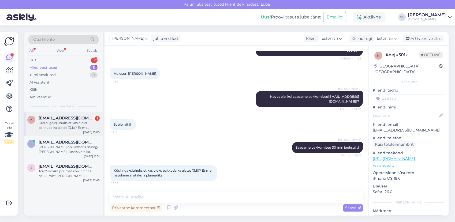
drag, startPoint x: 52, startPoint y: 110, endPoint x: 53, endPoint y: 113, distance: 2.7
click at [53, 113] on div "Otsi kliente All Web Socials Uus 1 Minu vestlused 3 Tiimi vestlused 0 AI Assist…" at bounding box center [64, 124] width 80 height 184
drag, startPoint x: 53, startPoint y: 113, endPoint x: 53, endPoint y: 120, distance: 7.5
click at [53, 120] on span "[EMAIL_ADDRESS][DOMAIN_NAME]" at bounding box center [67, 118] width 56 height 5
click at [188, 144] on div "[PERSON_NAME] Saadame pakkumised 30 min jooksul. :) Nähtud ✓ 15:01" at bounding box center [236, 147] width 253 height 23
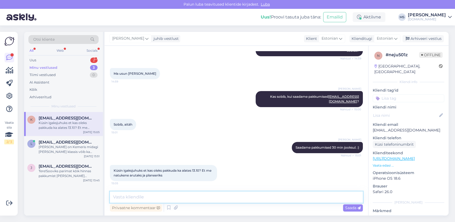
click at [162, 198] on textarea at bounding box center [236, 197] width 253 height 11
type textarea "T"
type textarea "Jah, [PERSON_NAME] 13.10 väljumisega reisi pakkuda. Kas see sobiks Teile paremi…"
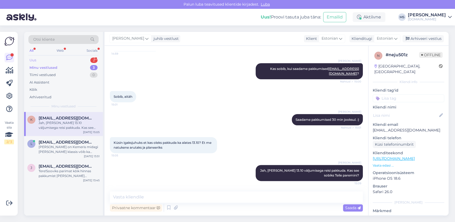
click at [53, 59] on div "Uus 2" at bounding box center [63, 61] width 70 height 8
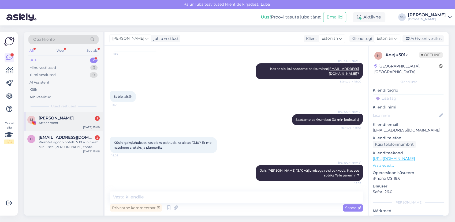
click at [56, 117] on span "[PERSON_NAME]" at bounding box center [56, 118] width 35 height 5
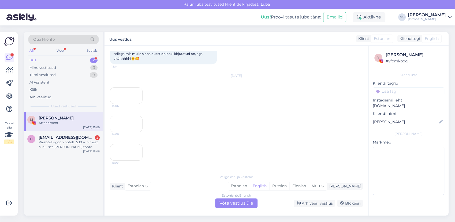
scroll to position [700, 0]
click at [122, 144] on div "15:09" at bounding box center [126, 152] width 33 height 17
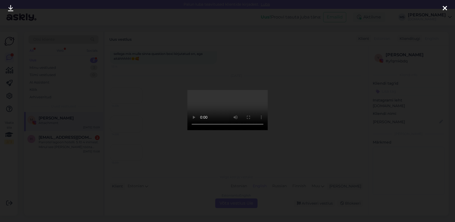
click at [442, 8] on div at bounding box center [445, 8] width 11 height 17
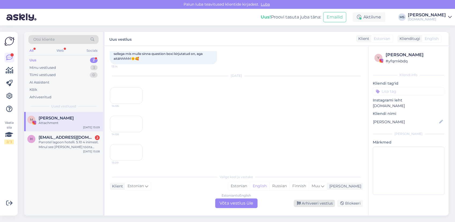
click at [315, 204] on div "Arhiveeri vestlus" at bounding box center [314, 203] width 41 height 7
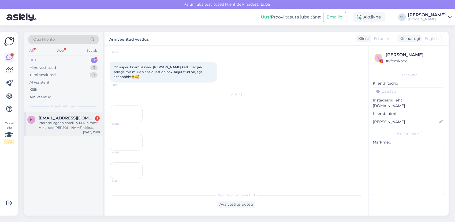
drag, startPoint x: 68, startPoint y: 119, endPoint x: 78, endPoint y: 123, distance: 10.8
click at [68, 119] on span "[EMAIL_ADDRESS][DOMAIN_NAME]" at bounding box center [67, 118] width 56 height 5
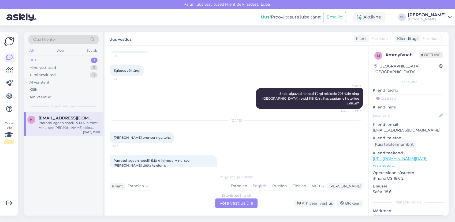
scroll to position [115, 0]
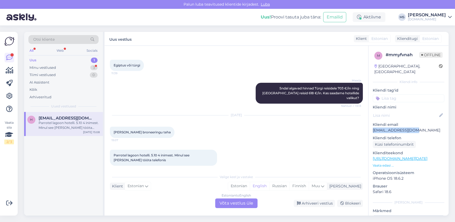
drag, startPoint x: 424, startPoint y: 123, endPoint x: 372, endPoint y: 125, distance: 52.0
click at [372, 125] on div "m # mmyfvnah Offline [GEOGRAPHIC_DATA], [GEOGRAPHIC_DATA] Kliendi info Kliendi …" at bounding box center [409, 159] width 80 height 226
drag, startPoint x: 372, startPoint y: 125, endPoint x: 375, endPoint y: 124, distance: 3.8
copy p "[EMAIL_ADDRESS][DOMAIN_NAME]"
click at [250, 186] on div "Estonian" at bounding box center [239, 186] width 22 height 8
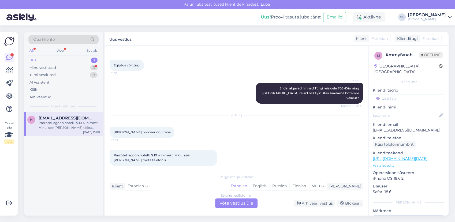
click at [242, 206] on div "Estonian to Estonian Võta vestlus üle" at bounding box center [236, 204] width 42 height 10
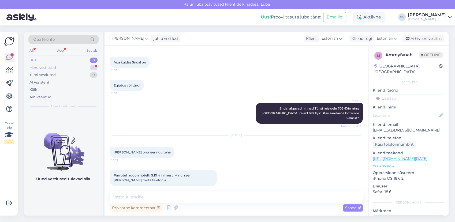
click at [56, 69] on div "Minu vestlused 4" at bounding box center [63, 68] width 70 height 8
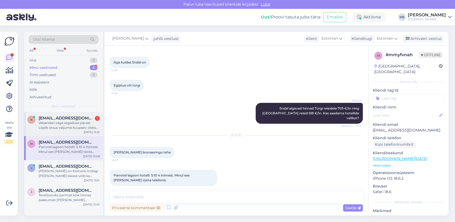
click at [69, 120] on span "[EMAIL_ADDRESS][DOMAIN_NAME]" at bounding box center [67, 118] width 56 height 5
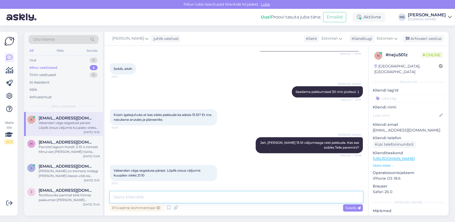
click at [190, 193] on textarea at bounding box center [236, 197] width 253 height 11
click at [163, 196] on textarea at bounding box center [236, 197] width 253 height 11
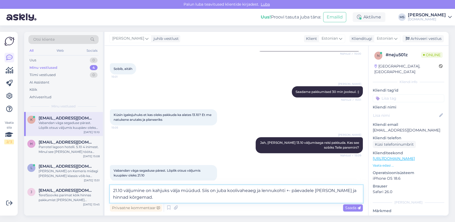
type textarea "21.10 väljumine on kahjuks välja müüdud. Siis on juba koolivaheaeg ja lennukoht…"
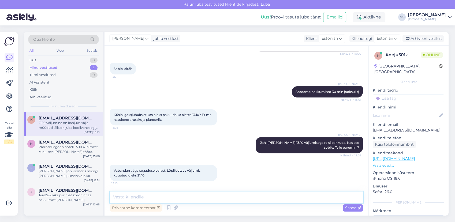
scroll to position [230, 0]
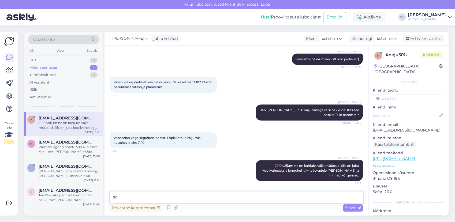
type textarea "s"
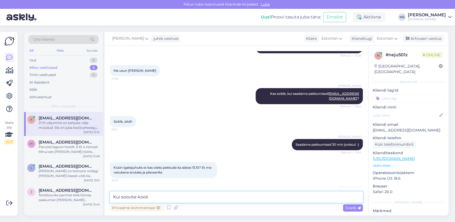
scroll to position [230, 0]
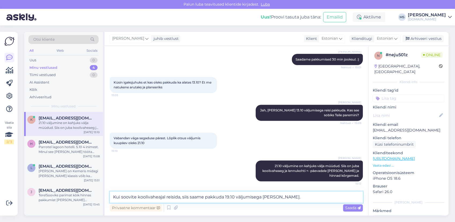
type textarea "Kui soovite koolivaheajal reisida, siis saame pakkuda 19.10 väljumisega [PERSON…"
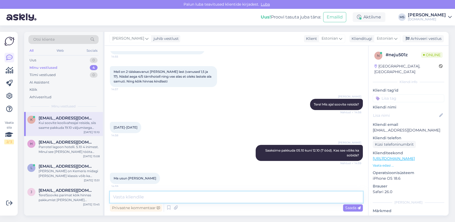
scroll to position [0, 0]
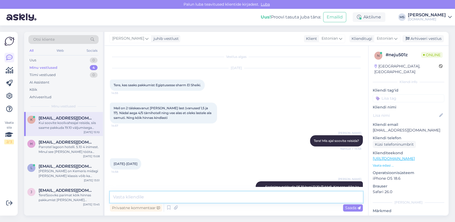
click at [158, 197] on textarea at bounding box center [236, 197] width 253 height 11
type textarea "Hinnad 4* hotellidesse on alates 4466 €."
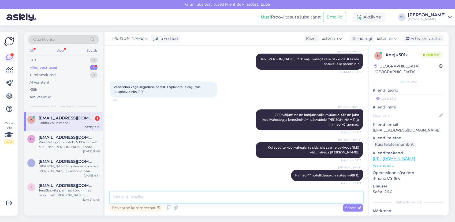
scroll to position [304, 0]
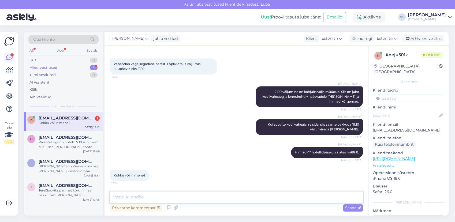
click at [154, 194] on textarea at bounding box center [236, 197] width 253 height 11
click at [156, 198] on textarea at bounding box center [236, 197] width 253 height 11
type textarea "Perele kokku"
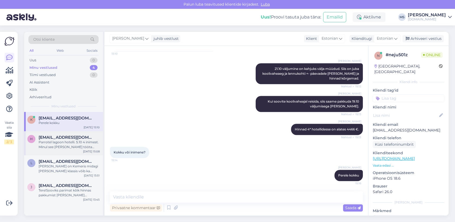
click at [64, 147] on div "Parrotel lagoon hotelli. 5.10 4 inimest. Minul see [PERSON_NAME] tööta telefonis" at bounding box center [69, 145] width 61 height 10
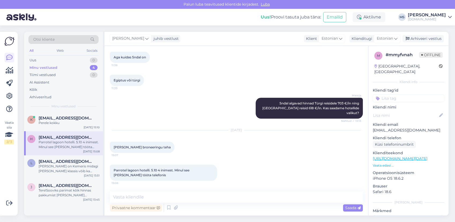
scroll to position [95, 0]
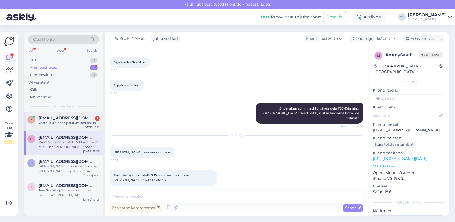
click at [73, 120] on span "[EMAIL_ADDRESS][DOMAIN_NAME]" at bounding box center [67, 118] width 56 height 5
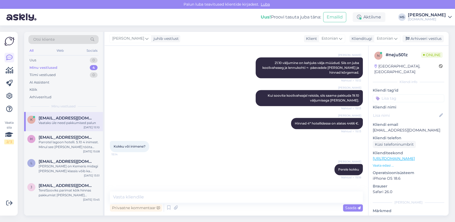
scroll to position [350, 0]
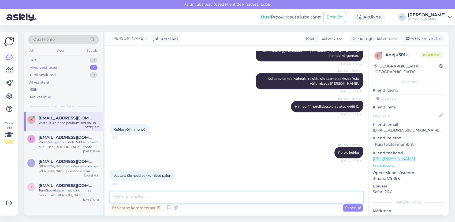
click at [175, 194] on textarea at bounding box center [236, 197] width 253 height 11
type textarea "Hästi, saadan pakkumised meilile. :)"
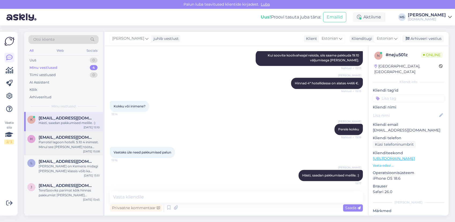
click at [59, 148] on div "Parrotel lagoon hotelli. 5.10 4 inimest. Minul see [PERSON_NAME] tööta telefonis" at bounding box center [69, 145] width 61 height 10
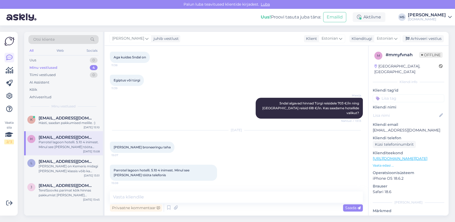
scroll to position [95, 0]
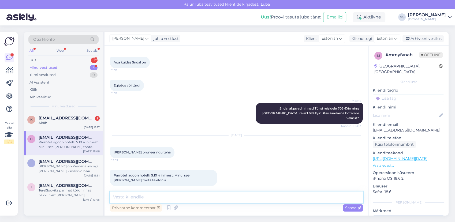
click at [139, 196] on textarea at bounding box center [236, 197] width 253 height 11
type textarea "Tere! Saatsin Teile pakkumise koos erinevate toatüüpide ja lennuaegadega meilil…"
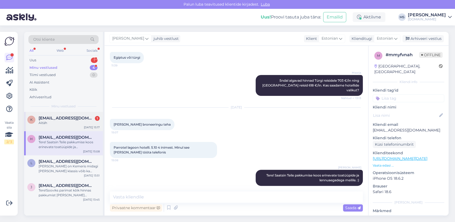
click at [65, 119] on span "[EMAIL_ADDRESS][DOMAIN_NAME]" at bounding box center [67, 118] width 56 height 5
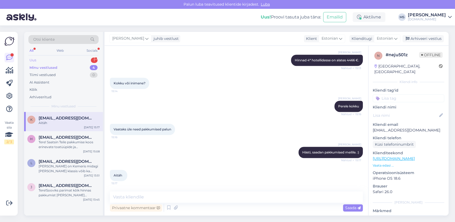
click at [59, 57] on div "Uus 1" at bounding box center [63, 61] width 70 height 8
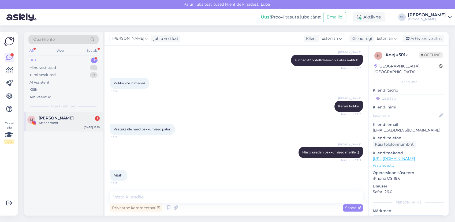
click at [56, 117] on span "[PERSON_NAME]" at bounding box center [56, 118] width 35 height 5
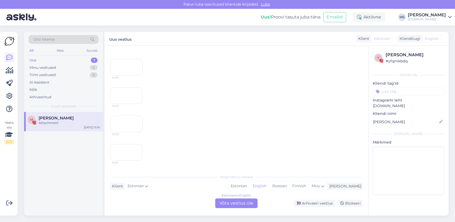
scroll to position [769, 0]
click at [309, 203] on div "Arhiveeri vestlus" at bounding box center [314, 203] width 41 height 7
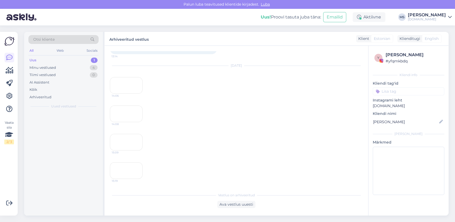
scroll to position [751, 0]
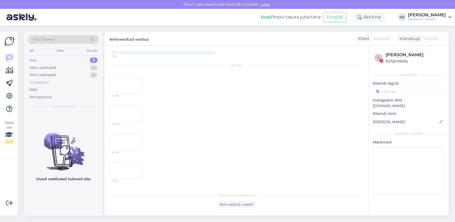
drag, startPoint x: 54, startPoint y: 68, endPoint x: 83, endPoint y: 85, distance: 33.8
click at [54, 68] on div "Minu vestlused" at bounding box center [42, 67] width 27 height 5
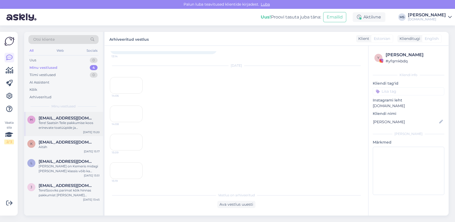
click at [73, 125] on div "Tere! Saatsin Teile pakkumise koos erinevate toatüüpide ja lennuaegadega meilil…" at bounding box center [69, 126] width 61 height 10
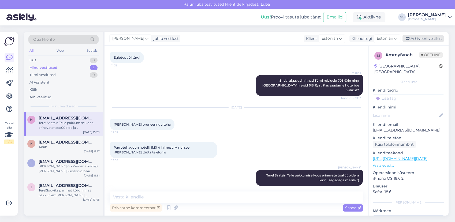
click at [427, 37] on div "Arhiveeri vestlus" at bounding box center [423, 38] width 41 height 7
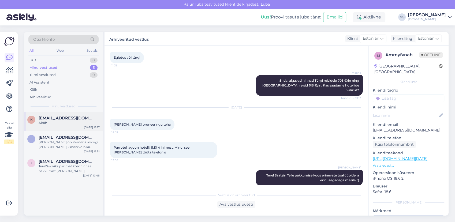
click at [54, 121] on div "Aitäh" at bounding box center [69, 123] width 61 height 5
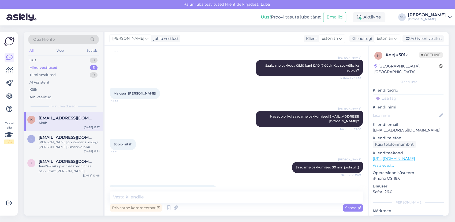
scroll to position [119, 0]
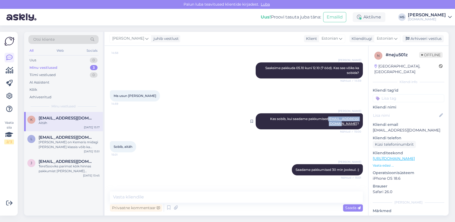
drag, startPoint x: 354, startPoint y: 123, endPoint x: 312, endPoint y: 124, distance: 41.6
click at [312, 124] on span "Kas sobib, kui saadame pakkumised [EMAIL_ADDRESS][DOMAIN_NAME] ?" at bounding box center [314, 121] width 89 height 9
copy link "[EMAIL_ADDRESS][DOMAIN_NAME]"
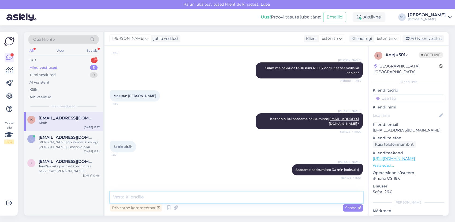
click at [134, 197] on textarea at bounding box center [236, 197] width 253 height 11
click at [51, 58] on div "Uus 1" at bounding box center [63, 61] width 70 height 8
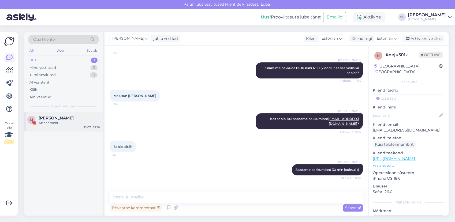
click at [65, 120] on span "[PERSON_NAME]" at bounding box center [56, 118] width 35 height 5
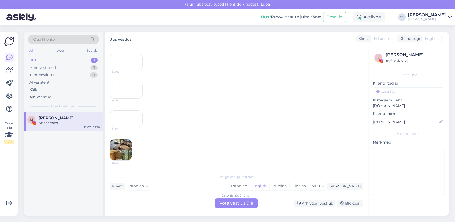
scroll to position [770, 0]
click at [301, 203] on div "Arhiveeri vestlus" at bounding box center [314, 203] width 41 height 7
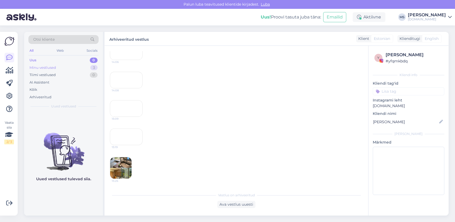
click at [63, 68] on div "Minu vestlused 3" at bounding box center [63, 68] width 70 height 8
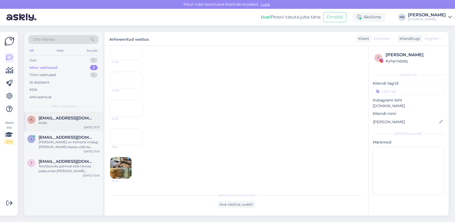
click at [68, 120] on span "[EMAIL_ADDRESS][DOMAIN_NAME]" at bounding box center [67, 118] width 56 height 5
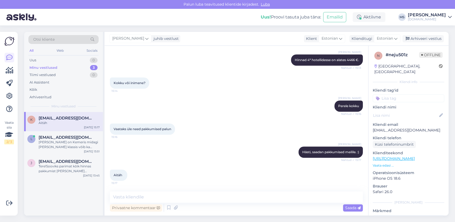
scroll to position [396, 0]
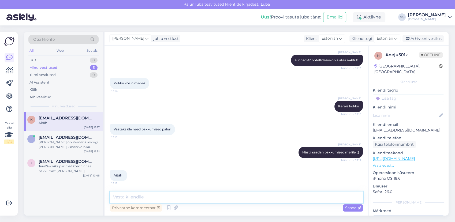
click at [154, 197] on textarea at bounding box center [236, 197] width 253 height 11
type textarea "Pakkumised on saadetud Teile meilile. :)"
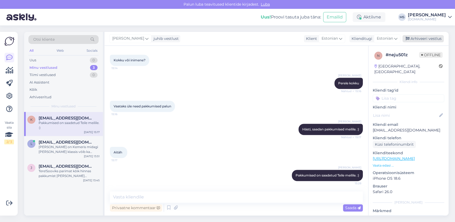
click at [417, 38] on div "Arhiveeri vestlus" at bounding box center [423, 38] width 41 height 7
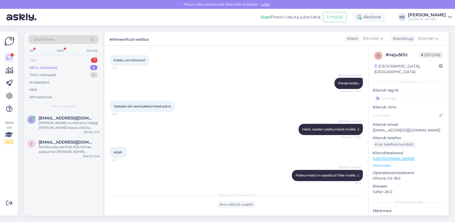
click at [55, 61] on div "Uus 1" at bounding box center [63, 61] width 70 height 8
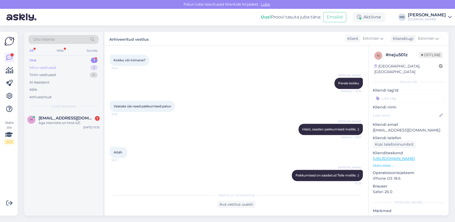
click at [53, 67] on div "Minu vestlused" at bounding box center [42, 67] width 27 height 5
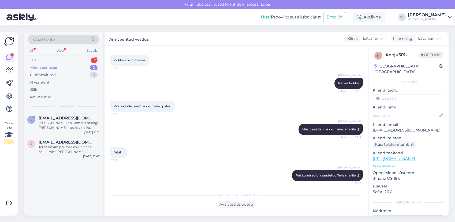
click at [49, 58] on div "Uus 1" at bounding box center [63, 61] width 70 height 8
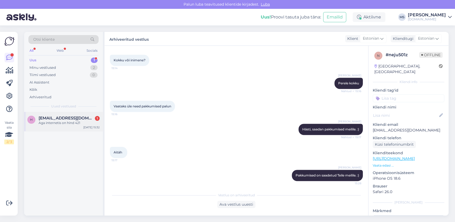
click at [56, 117] on span "[EMAIL_ADDRESS][DOMAIN_NAME]" at bounding box center [67, 118] width 56 height 5
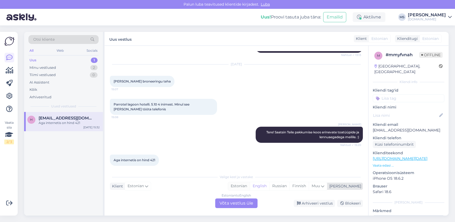
click at [250, 186] on div "Estonian" at bounding box center [239, 186] width 22 height 8
click at [244, 205] on div "Estonian to Estonian Võta vestlus üle" at bounding box center [236, 204] width 42 height 10
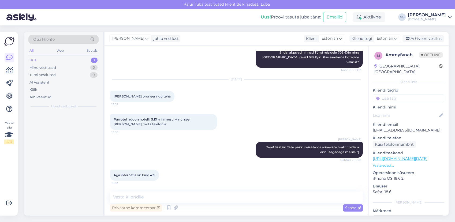
scroll to position [146, 0]
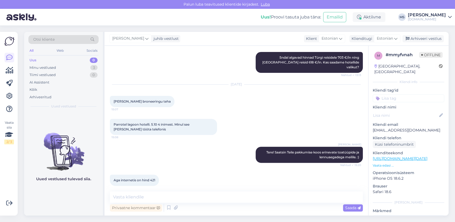
click at [393, 156] on link "[URL][DOMAIN_NAME][DATE]" at bounding box center [400, 158] width 55 height 5
click at [156, 196] on textarea at bounding box center [236, 197] width 253 height 11
type textarea "I"
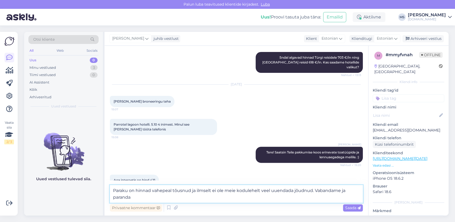
scroll to position [152, 0]
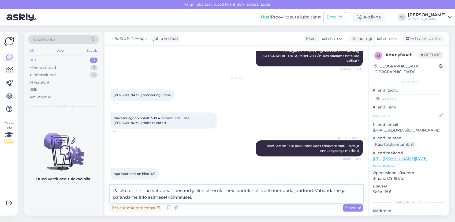
click at [149, 196] on textarea "Paraku on hinnad vahepeal tõusnud ja ilmselt ei ole meie kodulehelt veel uuenda…" at bounding box center [236, 194] width 253 height 18
type textarea "Paraku on hinnad vahepeal tõusnud ja ilmselt ei ole meie kodulehelt veel uuenda…"
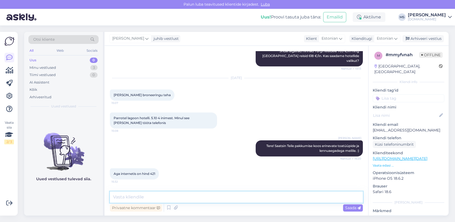
scroll to position [178, 0]
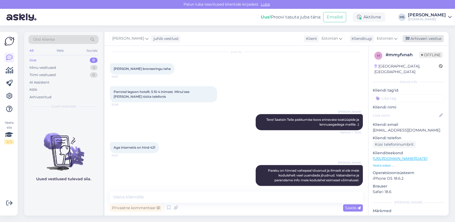
click at [418, 41] on div "Arhiveeri vestlus" at bounding box center [423, 38] width 41 height 7
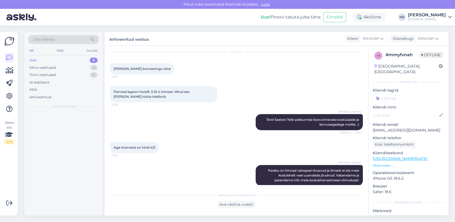
scroll to position [180, 0]
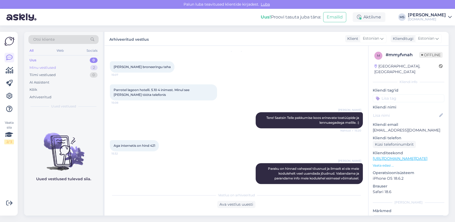
click at [64, 68] on div "Minu vestlused 2" at bounding box center [63, 68] width 70 height 8
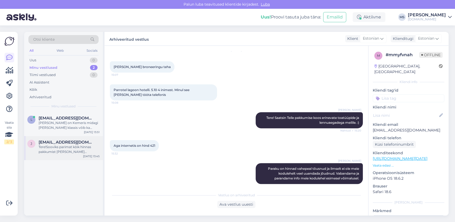
click at [82, 145] on div "Tere!Sooviks parimat kõik hinnas pakkumist [PERSON_NAME] täiskasvanule [DEMOGRA…" at bounding box center [69, 150] width 61 height 10
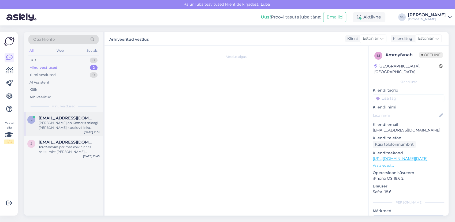
scroll to position [0, 0]
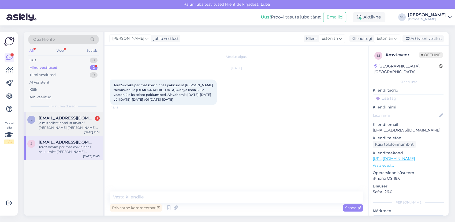
click at [71, 120] on span "[EMAIL_ADDRESS][DOMAIN_NAME]" at bounding box center [67, 118] width 56 height 5
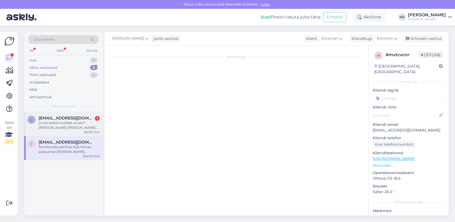
scroll to position [526, 0]
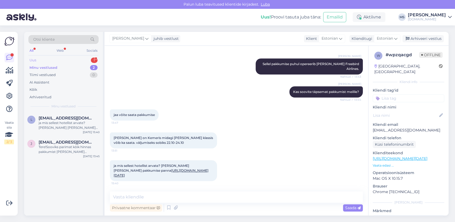
click at [57, 58] on div "Uus 1" at bounding box center [63, 61] width 70 height 8
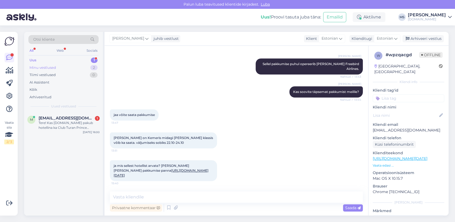
click at [57, 65] on div "Minu vestlused 2" at bounding box center [63, 68] width 70 height 8
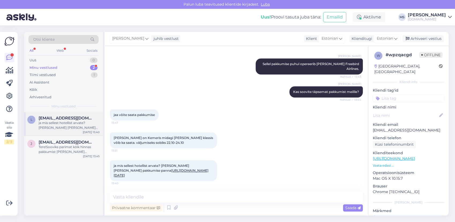
click at [74, 125] on div "ja mis sellest hotellist arvate? [PERSON_NAME] [PERSON_NAME] pakkumise panna [U…" at bounding box center [69, 126] width 61 height 10
click at [148, 171] on link "[URL][DOMAIN_NAME][DATE]" at bounding box center [161, 173] width 95 height 9
drag, startPoint x: 422, startPoint y: 123, endPoint x: 373, endPoint y: 124, distance: 48.8
click at [373, 128] on p "[EMAIL_ADDRESS][DOMAIN_NAME]" at bounding box center [409, 131] width 72 height 6
copy p "[EMAIL_ADDRESS][DOMAIN_NAME]"
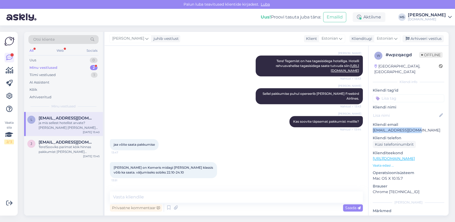
scroll to position [526, 0]
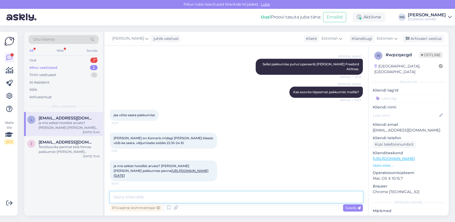
click at [133, 199] on textarea at bounding box center [236, 197] width 253 height 11
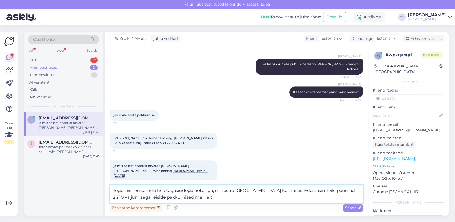
type textarea "Tegemist on samuti hea tagasisidega hotelliga, mis asub [GEOGRAPHIC_DATA] kesku…"
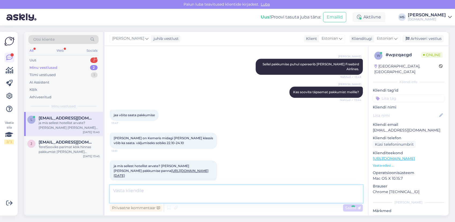
scroll to position [559, 0]
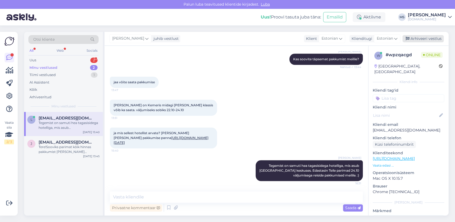
click at [423, 38] on div "Arhiveeri vestlus" at bounding box center [423, 38] width 41 height 7
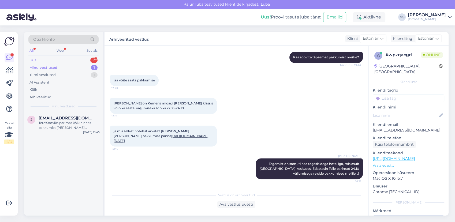
click at [47, 59] on div "Uus 2" at bounding box center [63, 61] width 70 height 8
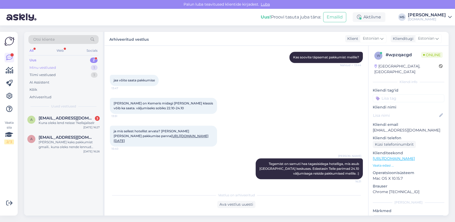
click at [46, 67] on div "Minu vestlused" at bounding box center [42, 67] width 27 height 5
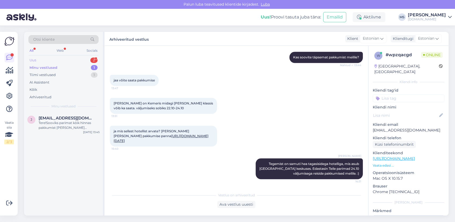
click at [51, 58] on div "Uus 2" at bounding box center [63, 61] width 70 height 8
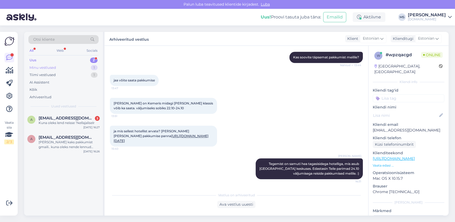
click at [50, 68] on div "Minu vestlused" at bounding box center [42, 67] width 27 height 5
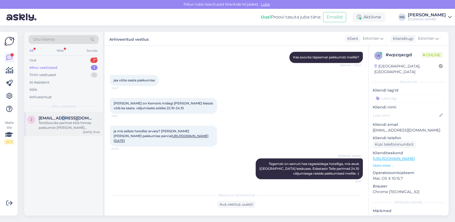
click at [58, 120] on span "[EMAIL_ADDRESS][DOMAIN_NAME]" at bounding box center [67, 118] width 56 height 5
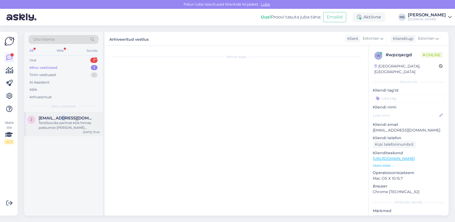
scroll to position [0, 0]
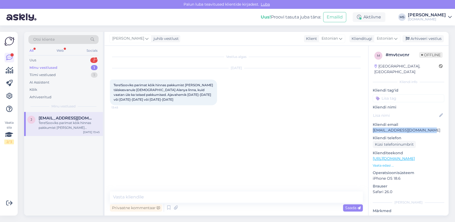
drag, startPoint x: 412, startPoint y: 127, endPoint x: 373, endPoint y: 125, distance: 38.7
click at [373, 128] on p "[EMAIL_ADDRESS][DOMAIN_NAME]" at bounding box center [409, 131] width 72 height 6
copy p "[EMAIL_ADDRESS][DOMAIN_NAME]"
click at [58, 67] on div "Minu vestlused 1" at bounding box center [63, 68] width 70 height 8
click at [54, 121] on div "Tere!Sooviks parimat kõik hinnas pakkumist [PERSON_NAME] täiskasvanule [DEMOGRA…" at bounding box center [69, 126] width 61 height 10
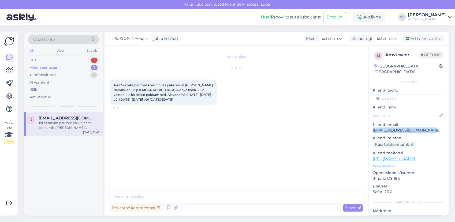
drag, startPoint x: 434, startPoint y: 123, endPoint x: 372, endPoint y: 126, distance: 61.7
click at [372, 126] on div "m # mvtcvcnr Offline [GEOGRAPHIC_DATA], [GEOGRAPHIC_DATA] Kliendi info Kliendi …" at bounding box center [409, 159] width 80 height 226
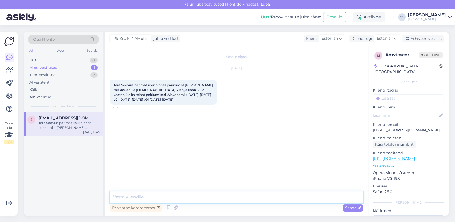
click at [132, 196] on textarea at bounding box center [236, 197] width 253 height 11
type textarea "Tere! [GEOGRAPHIC_DATA] on saadetud Teile meilile. :)"
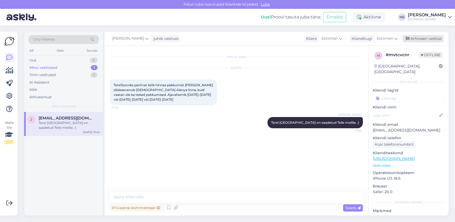
click at [433, 35] on div "Arhiveeri vestlus" at bounding box center [423, 38] width 41 height 7
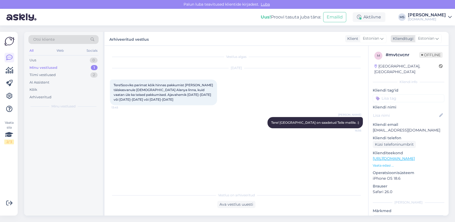
click at [429, 40] on span "Estonian" at bounding box center [426, 39] width 16 height 6
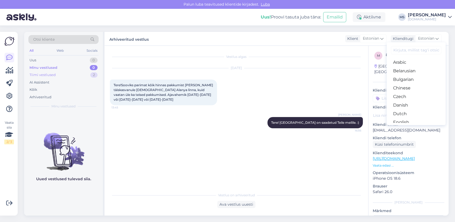
click at [49, 75] on div "Tiimi vestlused" at bounding box center [42, 74] width 26 height 5
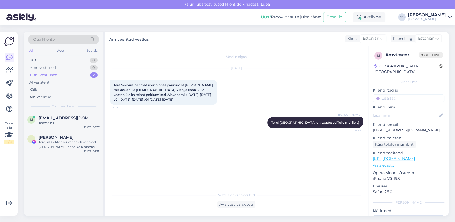
drag, startPoint x: 54, startPoint y: 66, endPoint x: 79, endPoint y: 43, distance: 34.3
click at [54, 67] on div "Minu vestlused" at bounding box center [42, 67] width 27 height 5
